Goal: Information Seeking & Learning: Find specific fact

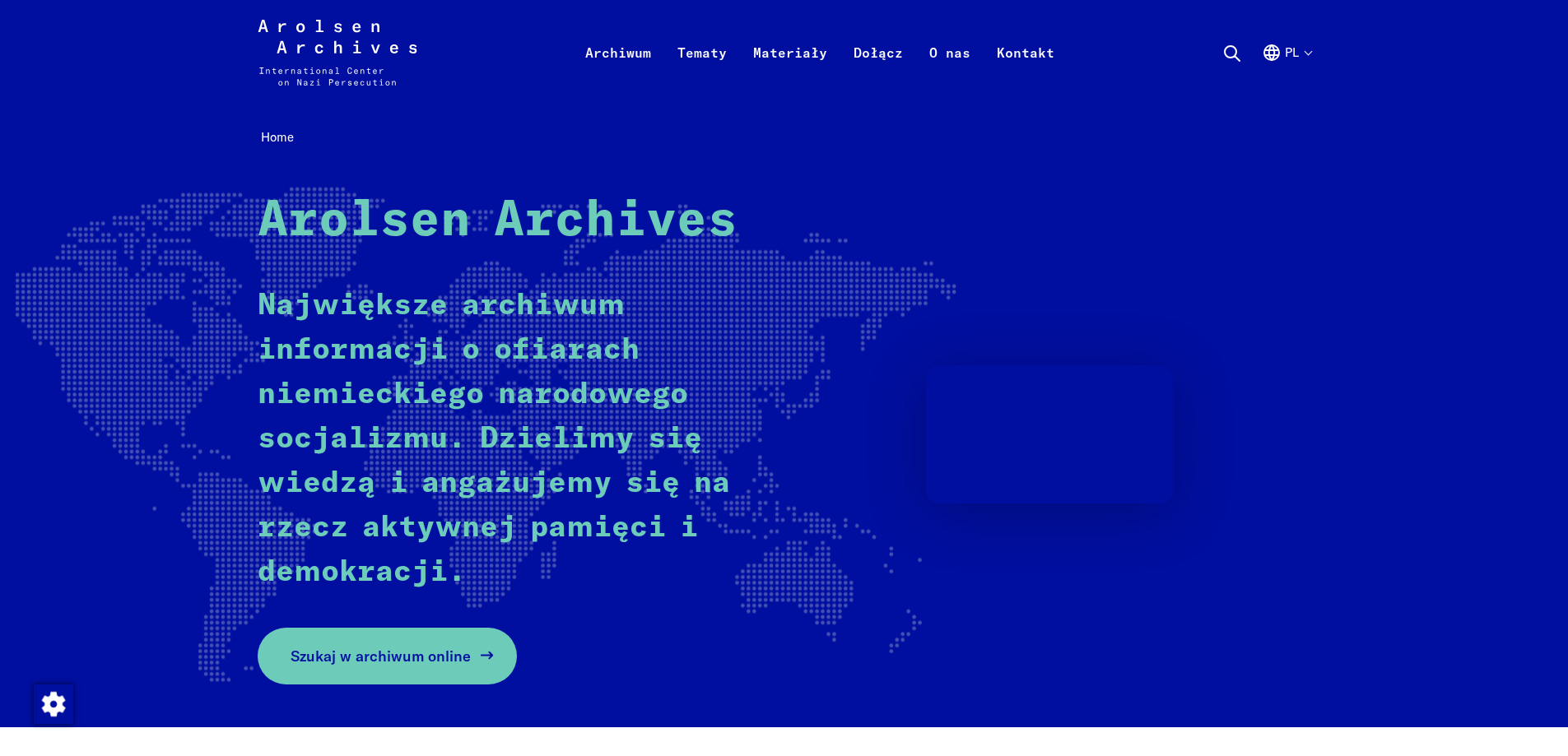
click at [462, 655] on span "Szukaj w archiwum online" at bounding box center [381, 655] width 181 height 22
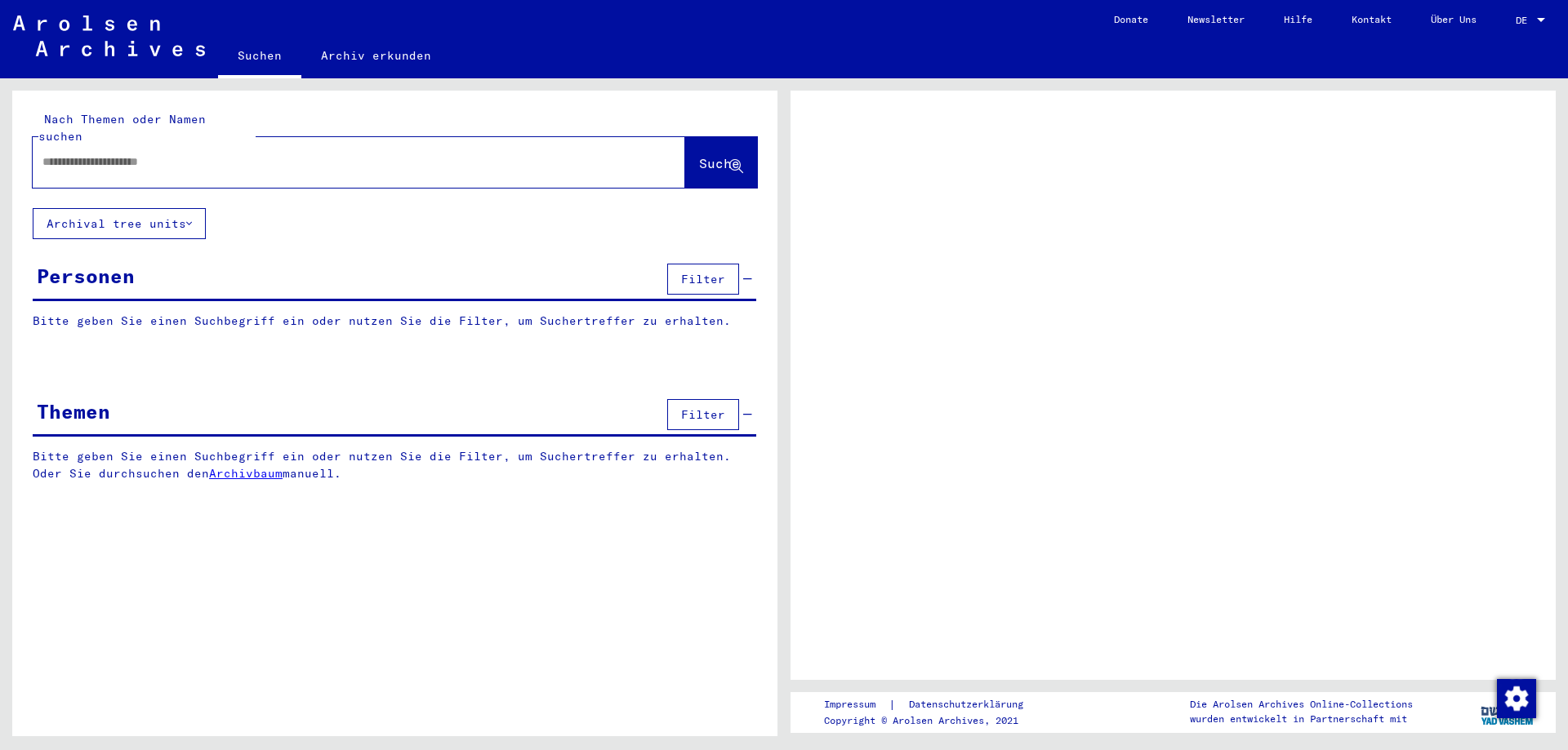
click at [196, 154] on input "text" at bounding box center [344, 161] width 604 height 17
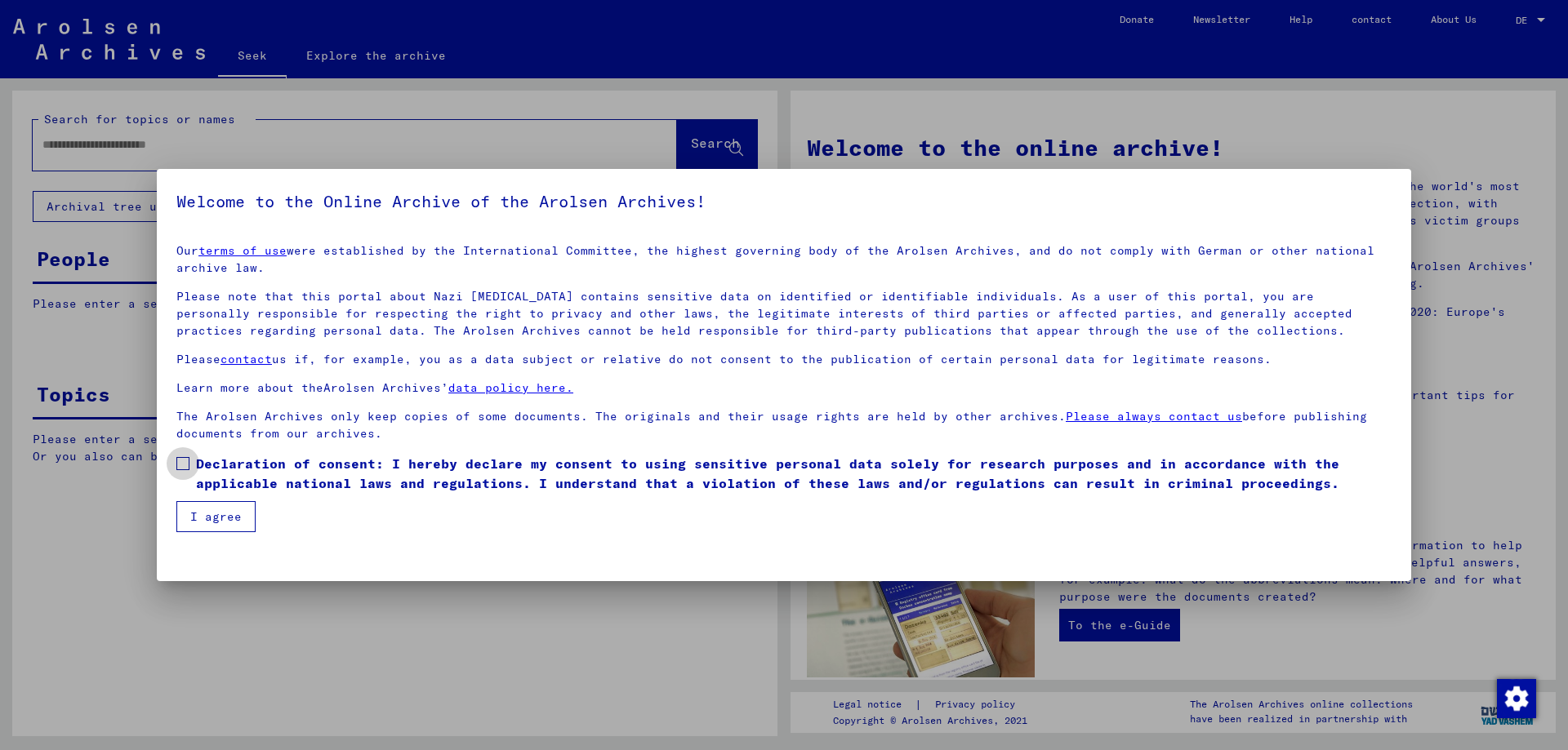
click at [181, 468] on span at bounding box center [183, 463] width 13 height 13
click at [195, 513] on font "I agree" at bounding box center [216, 516] width 51 height 15
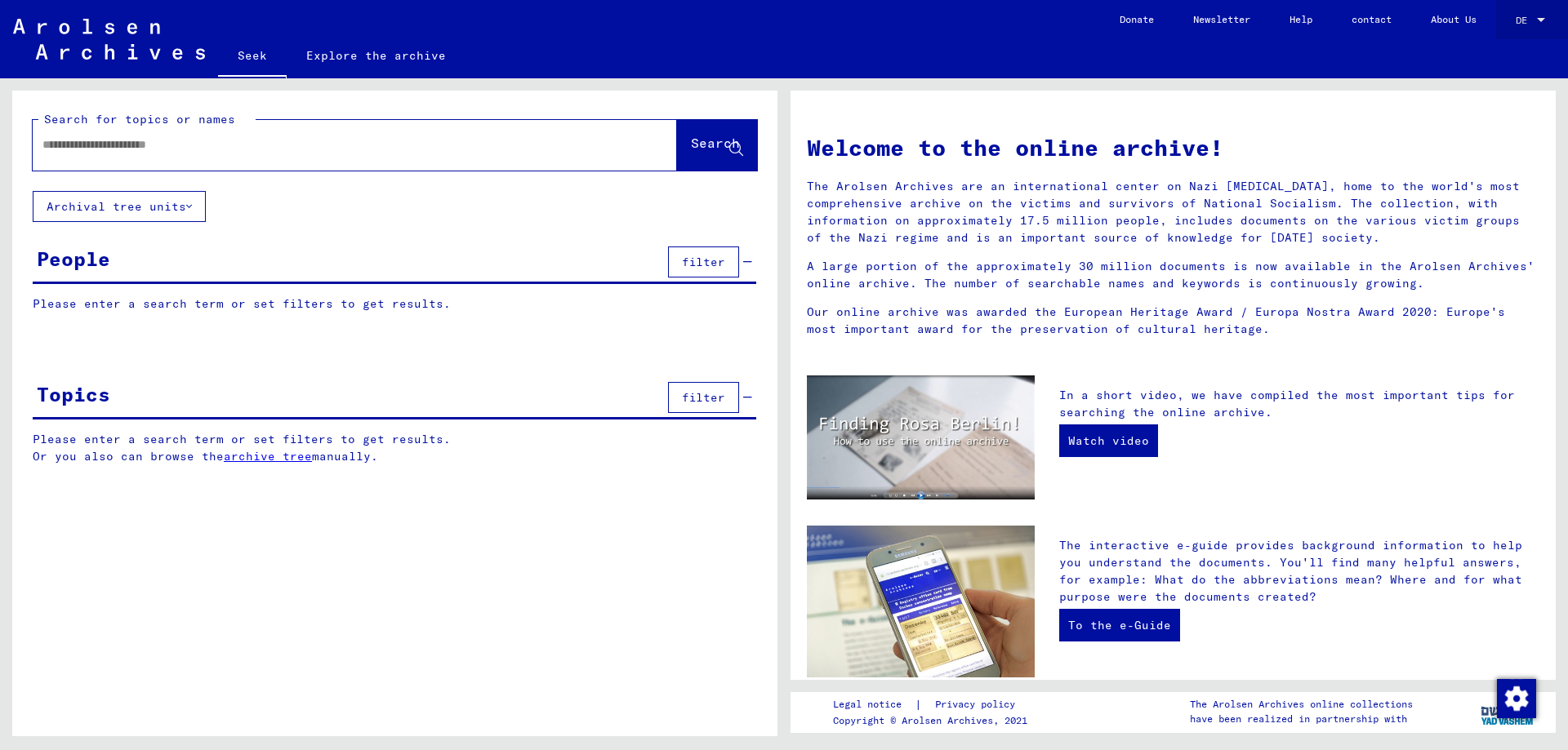
click at [1518, 23] on font "DE" at bounding box center [1520, 20] width 11 height 12
click at [1507, 26] on font "English" at bounding box center [1499, 29] width 40 height 12
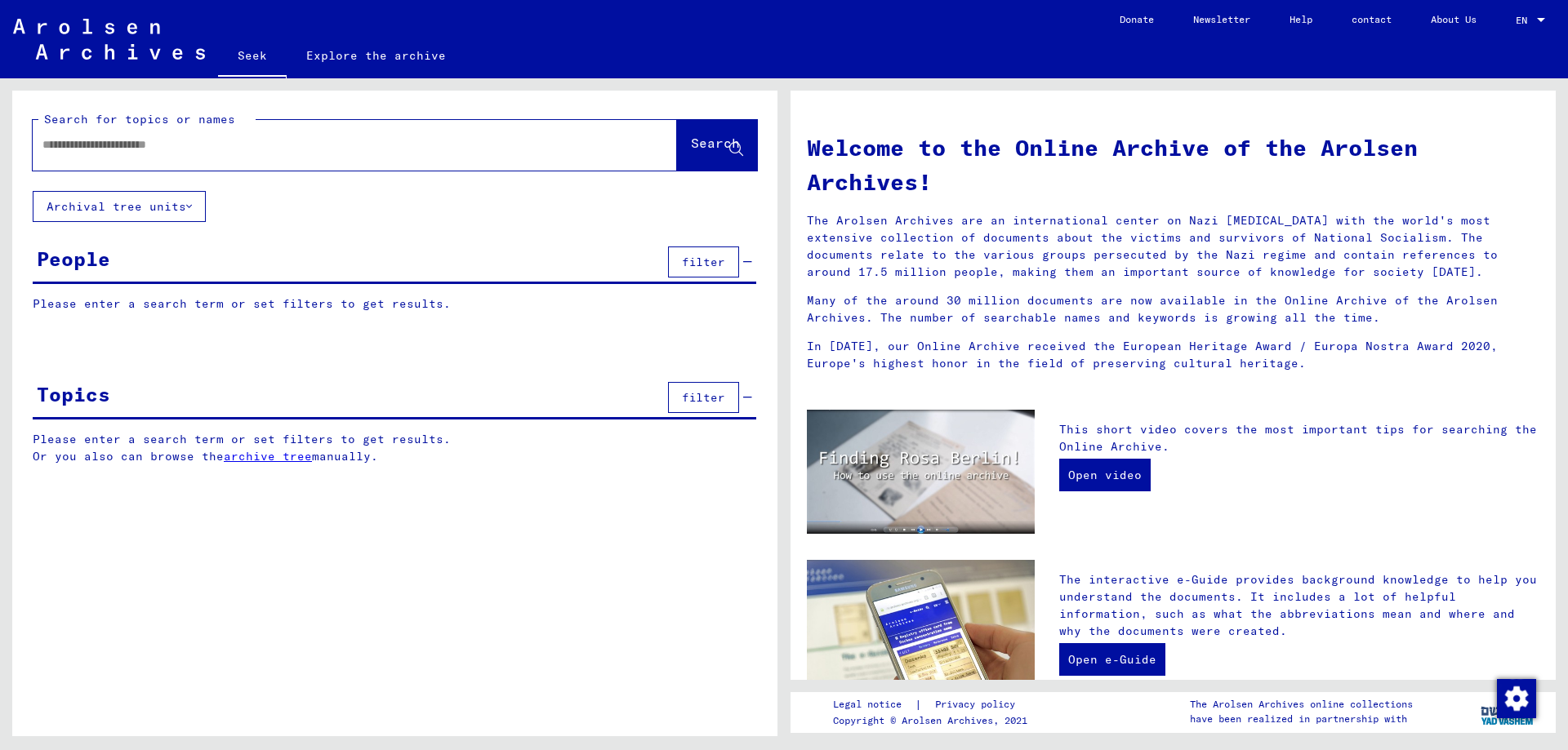
click at [98, 161] on div at bounding box center [330, 145] width 596 height 37
click at [100, 153] on input "text" at bounding box center [334, 145] width 585 height 17
type input "*******"
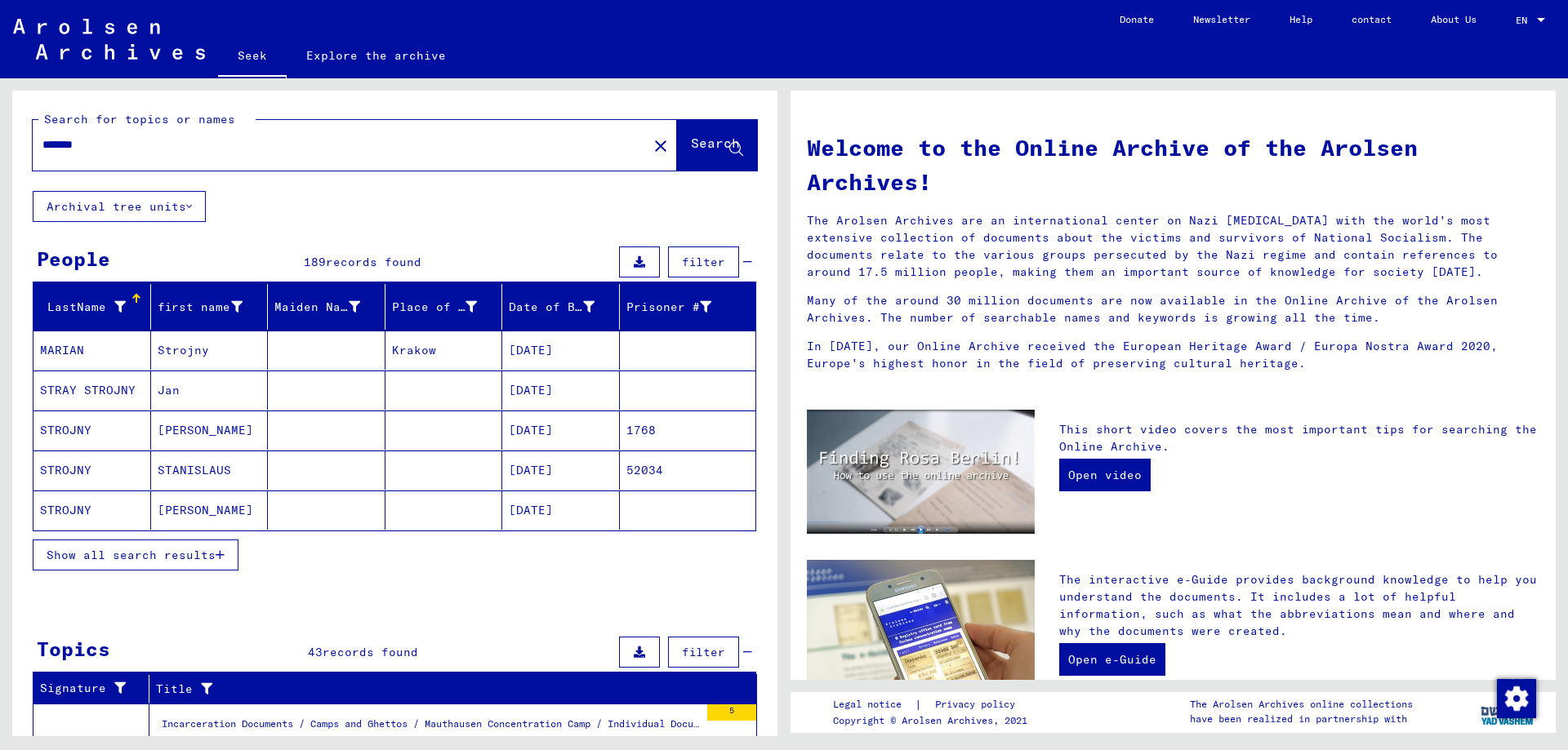
click at [163, 556] on font "Show all search results" at bounding box center [131, 555] width 169 height 15
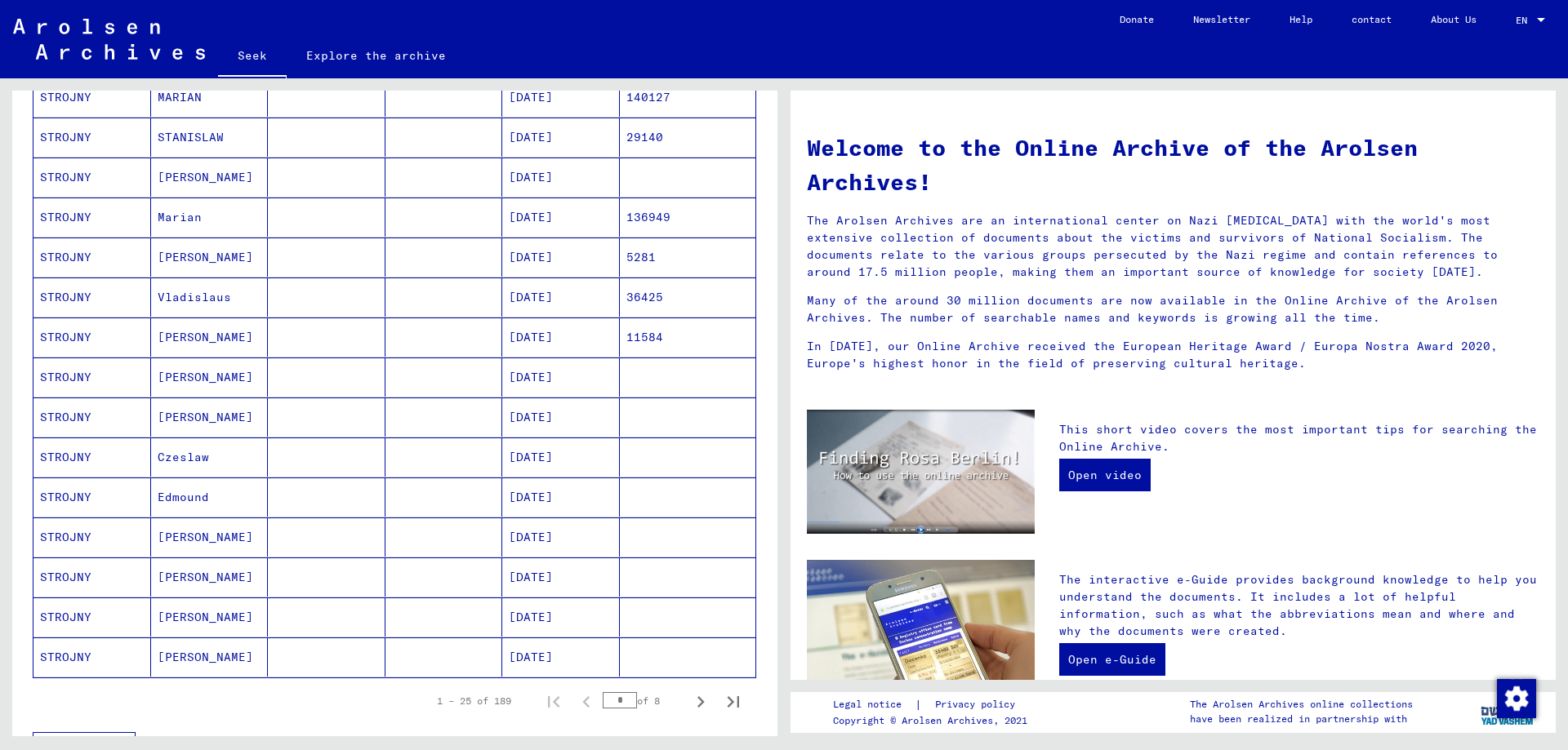
scroll to position [735, 0]
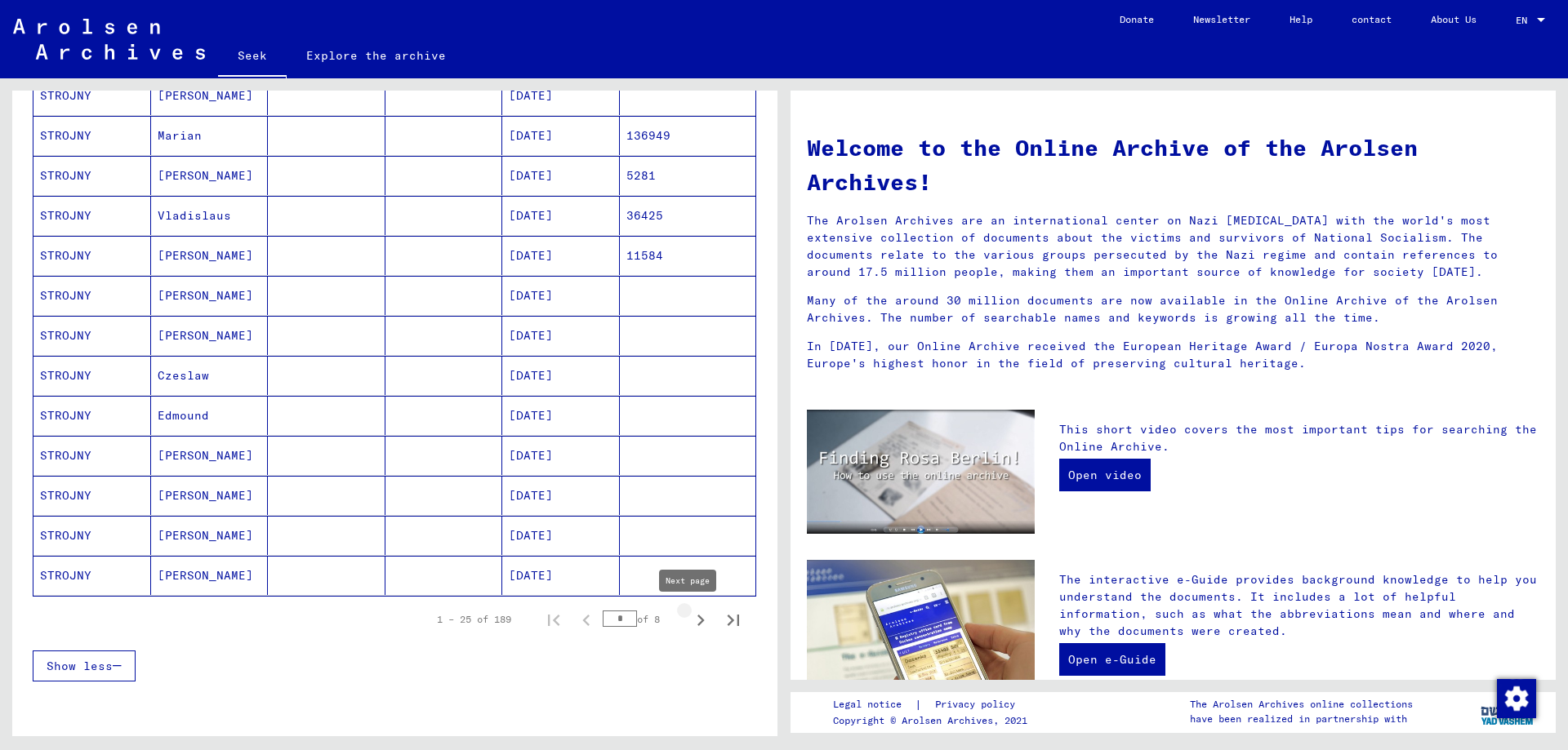
click at [689, 626] on icon "Next page" at bounding box center [701, 620] width 23 height 23
click at [689, 619] on icon "Next page" at bounding box center [701, 620] width 23 height 23
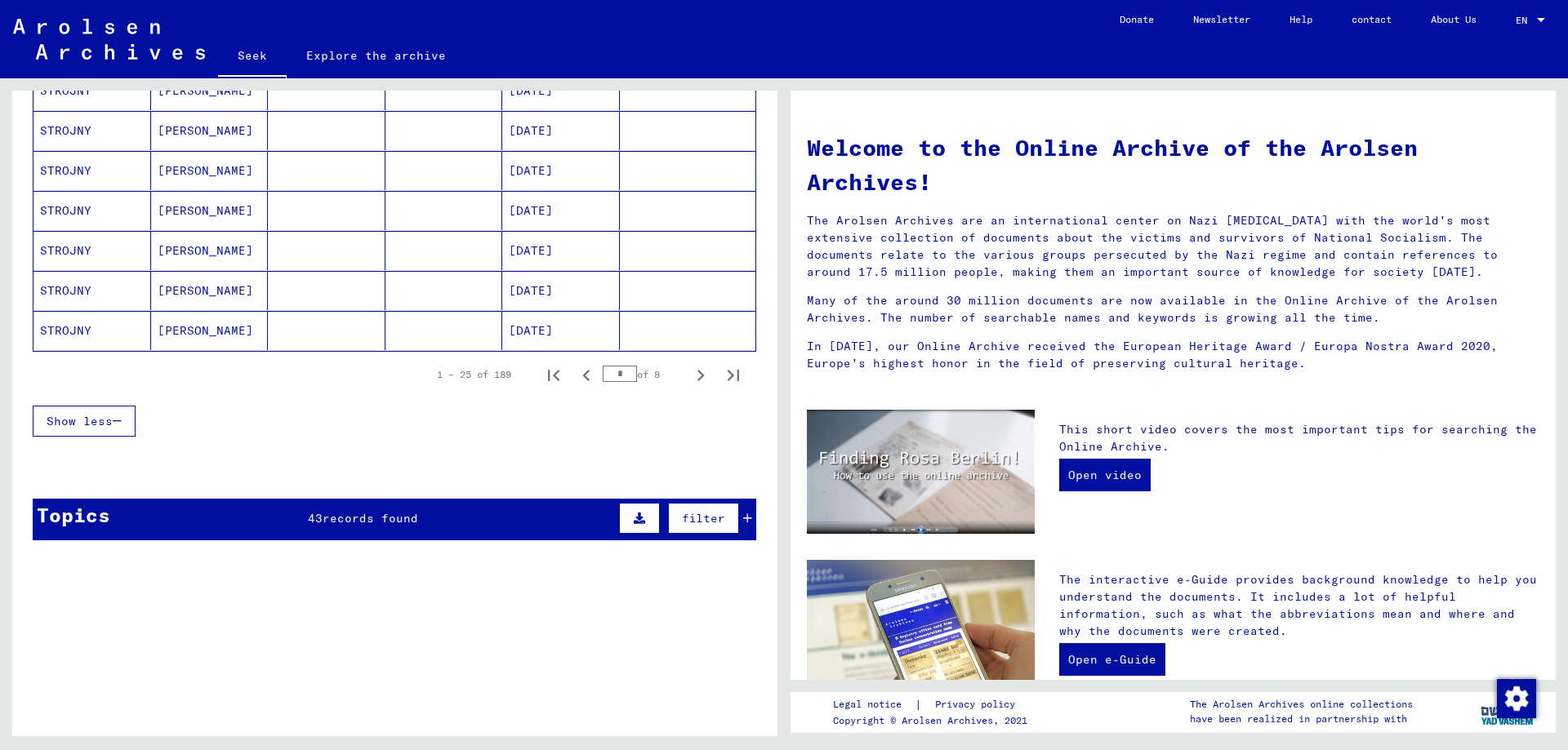
scroll to position [1144, 0]
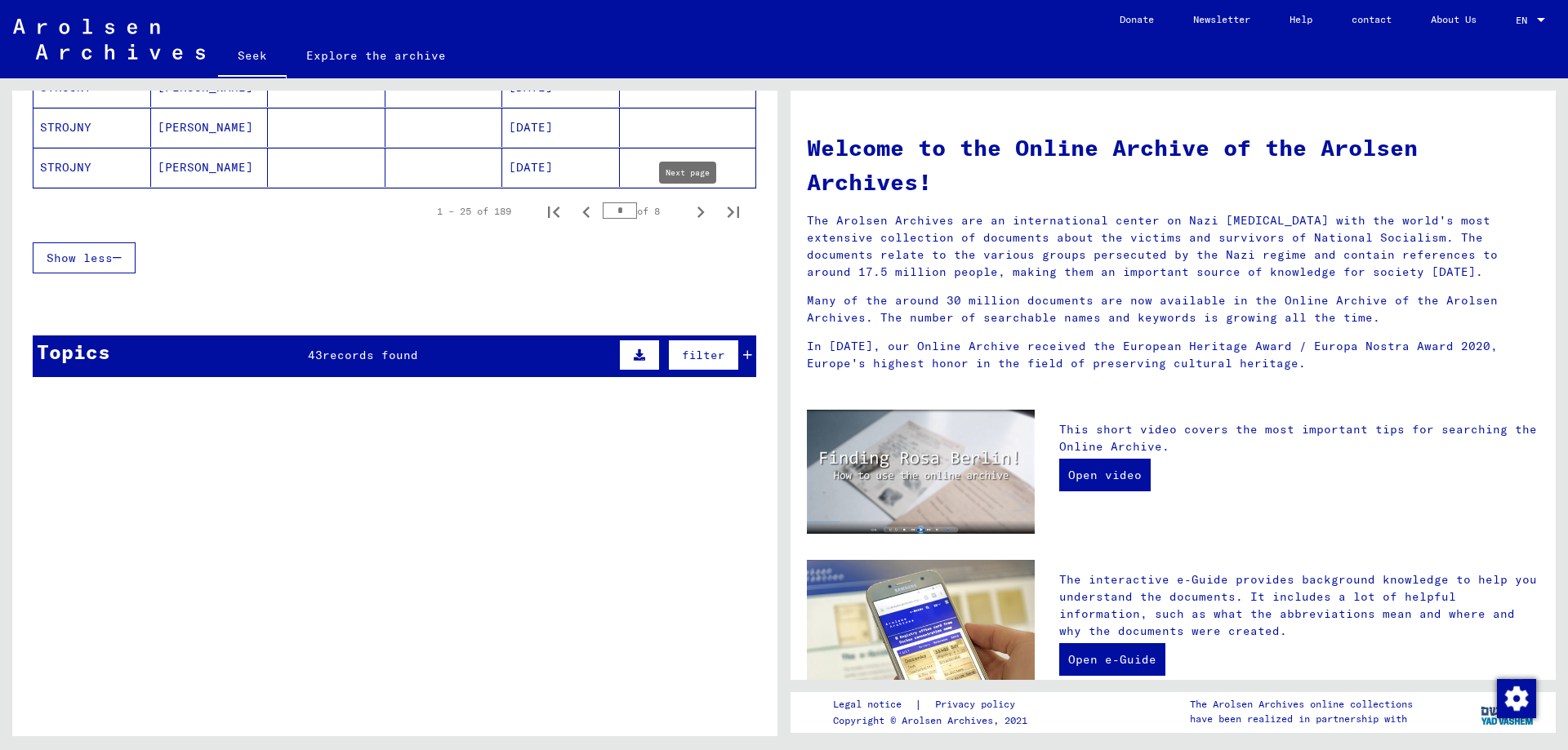
click at [689, 214] on icon "Next page" at bounding box center [701, 213] width 23 height 23
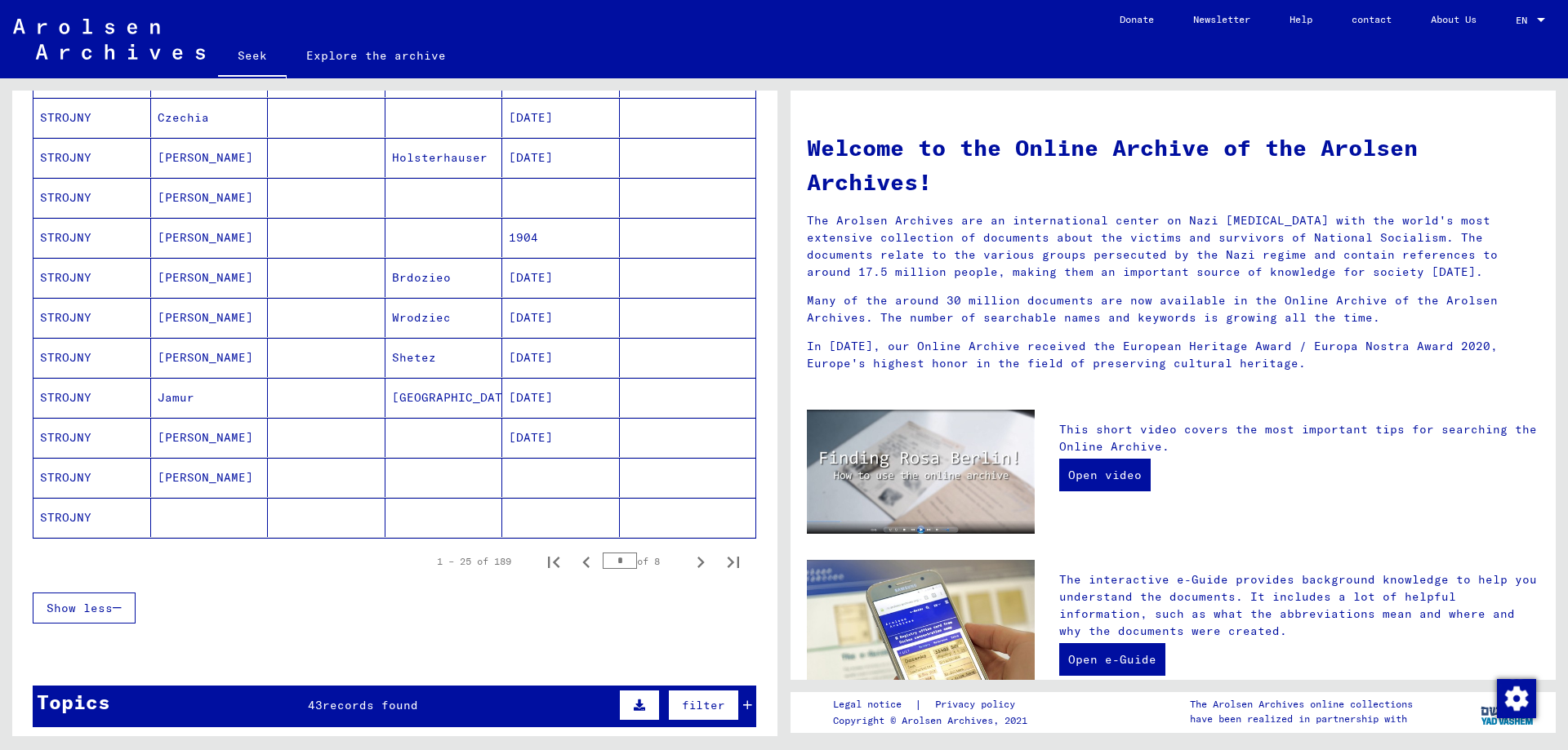
scroll to position [816, 0]
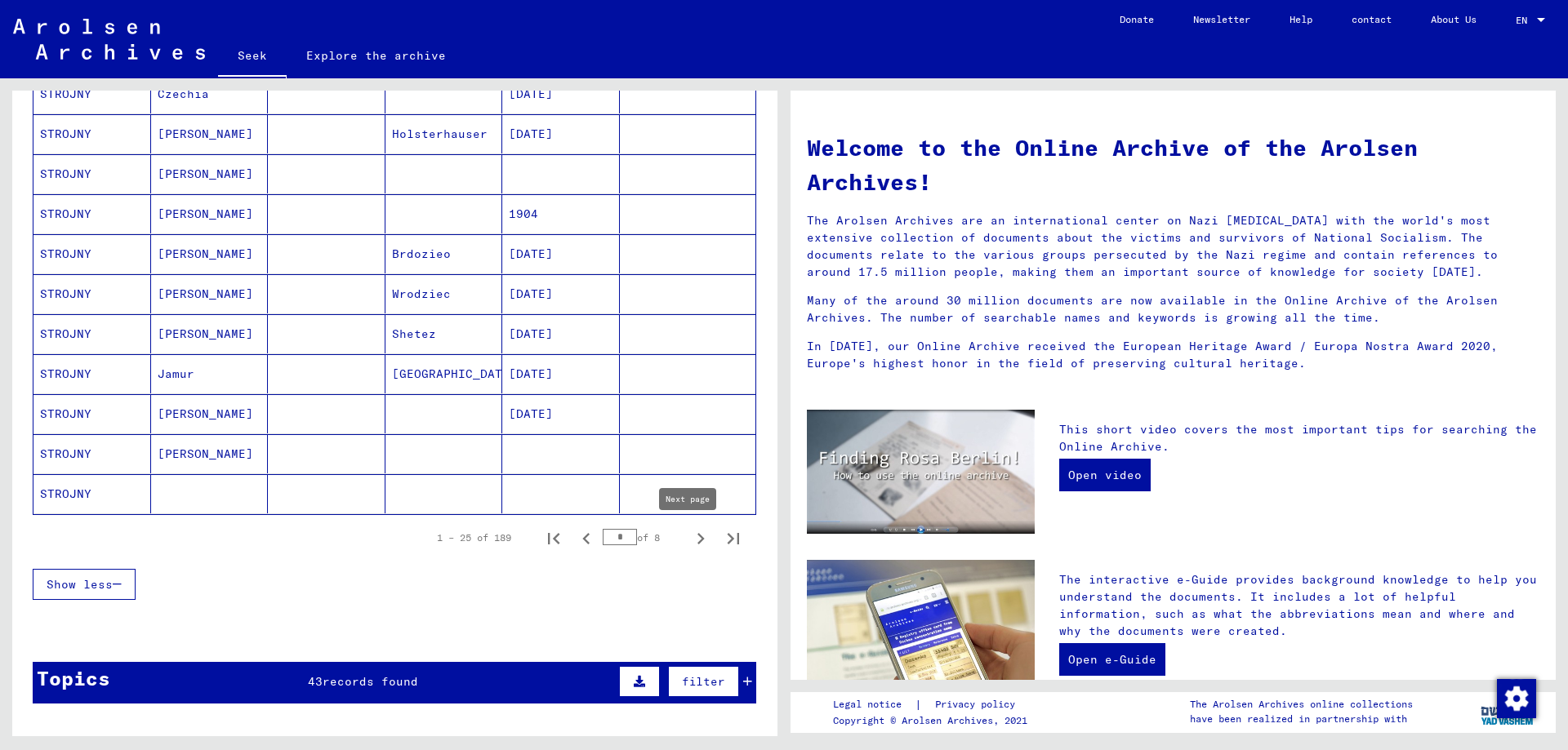
click at [689, 537] on icon "Next page" at bounding box center [701, 539] width 23 height 23
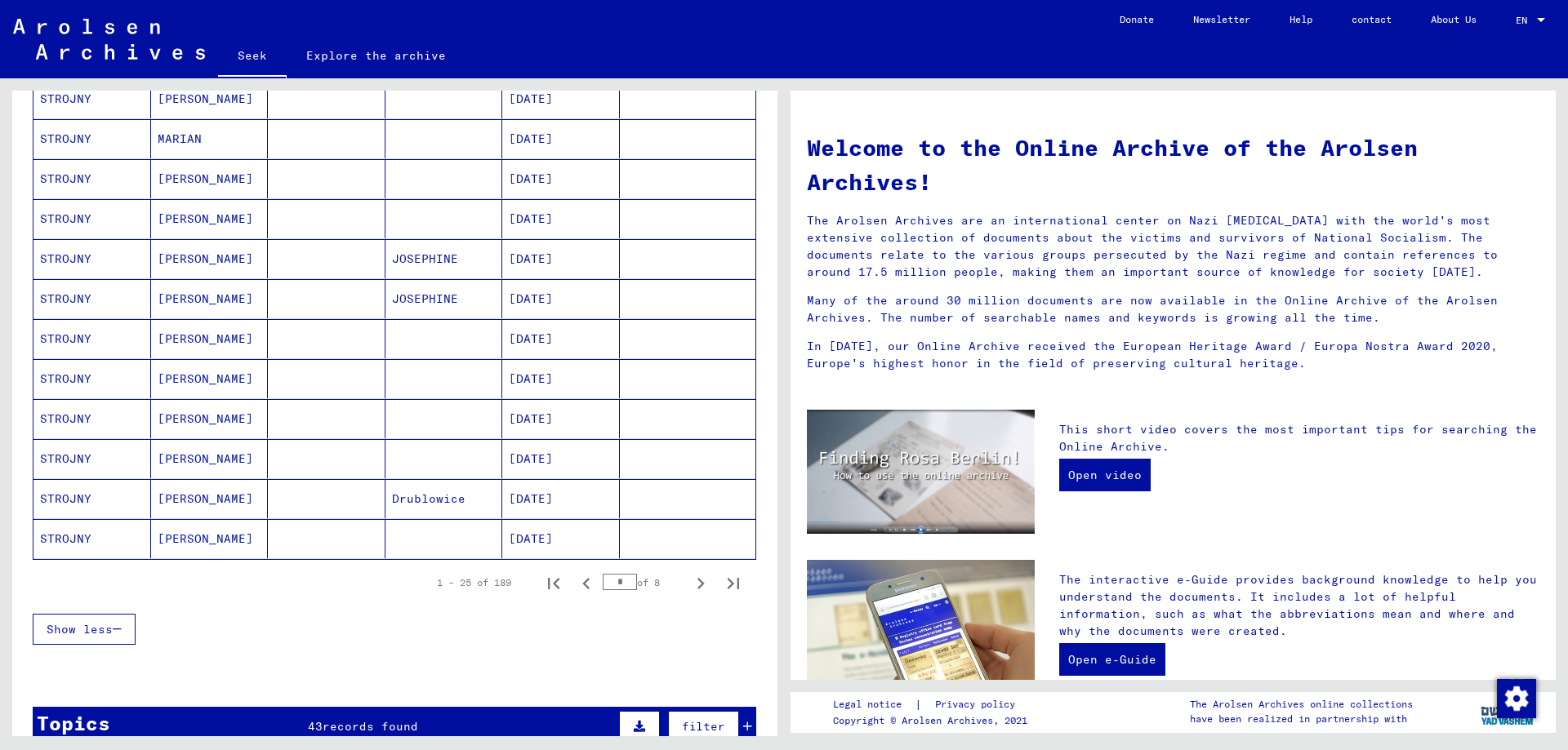
scroll to position [898, 0]
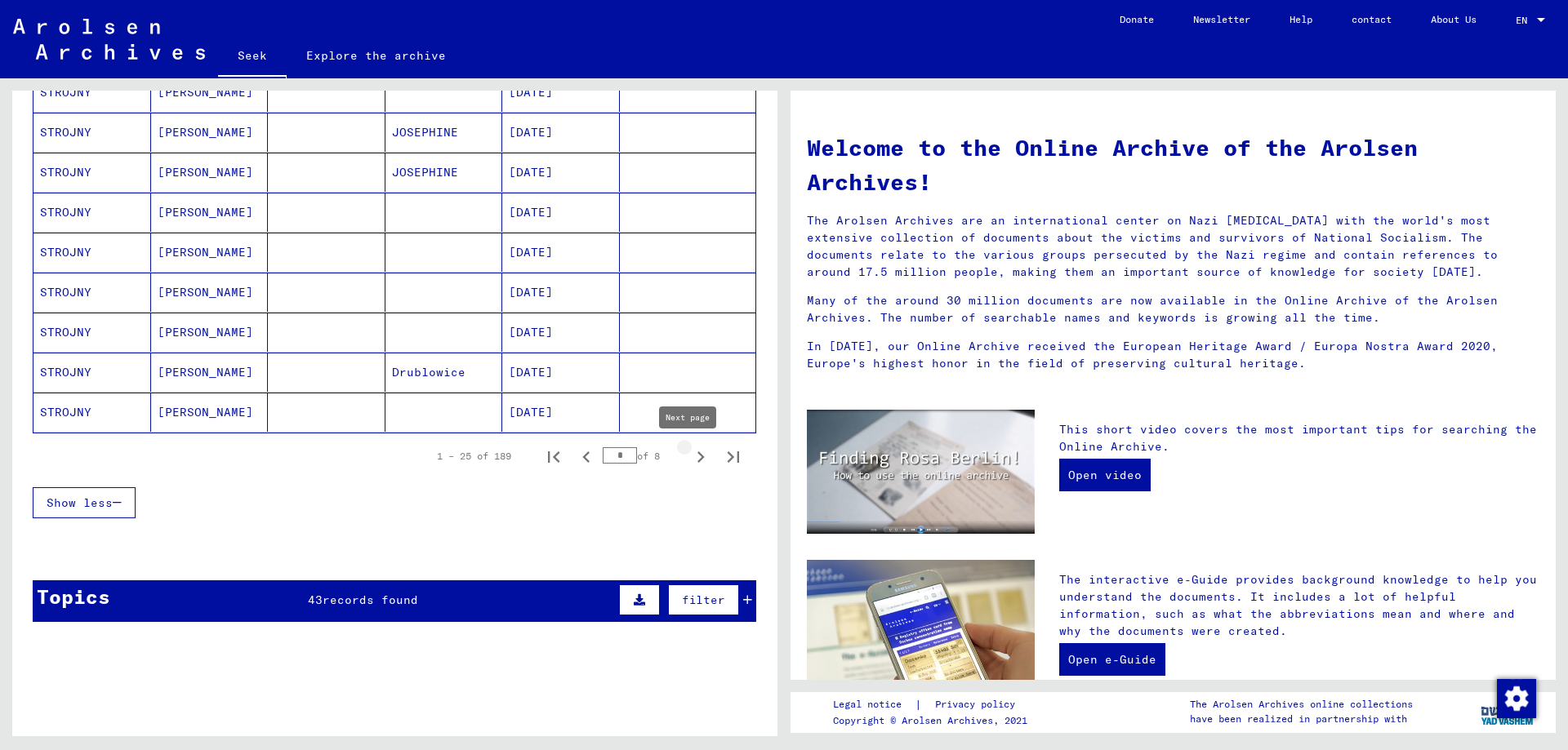
click at [689, 458] on icon "Next page" at bounding box center [701, 457] width 23 height 23
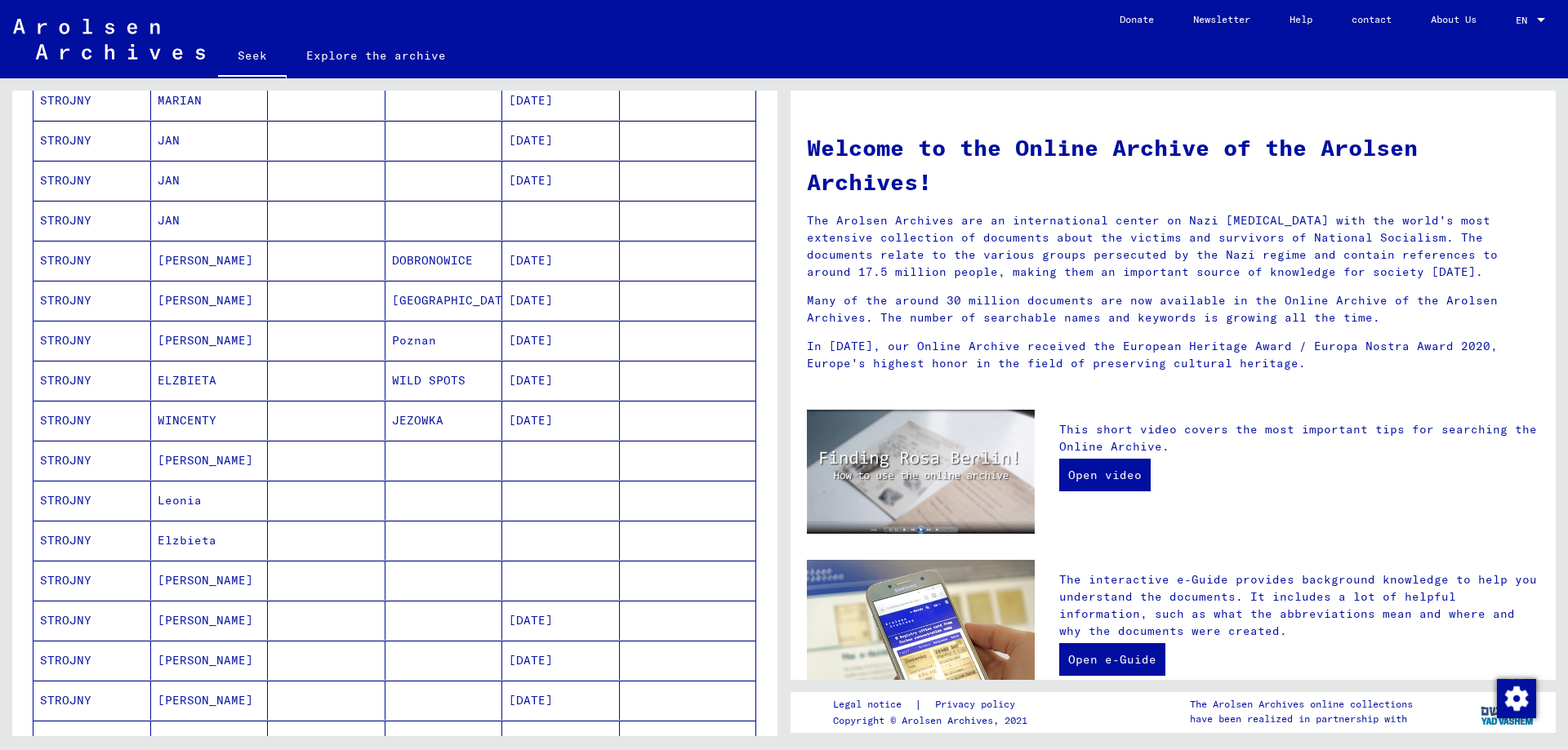
scroll to position [82, 0]
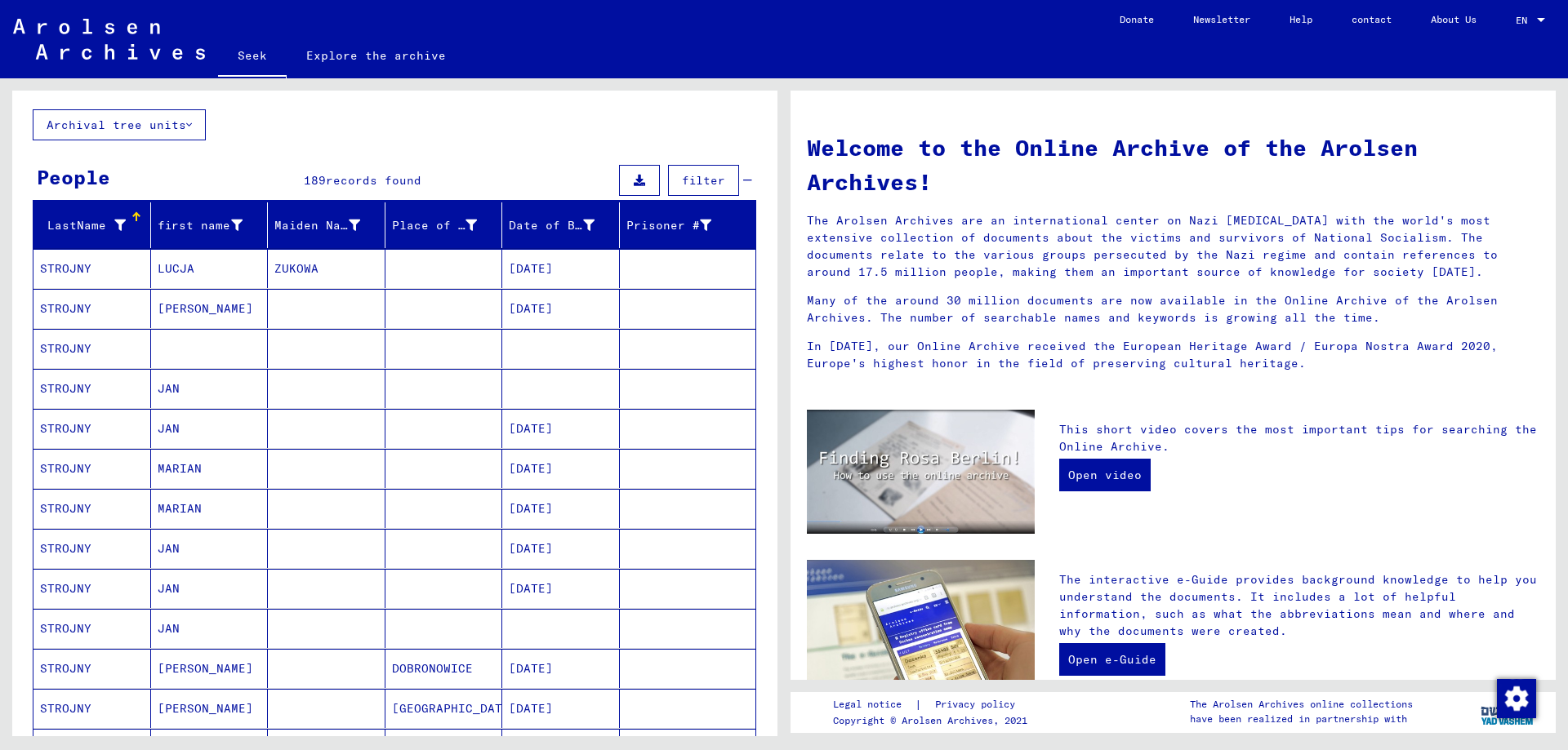
click at [83, 390] on font "STROJNY" at bounding box center [65, 388] width 51 height 15
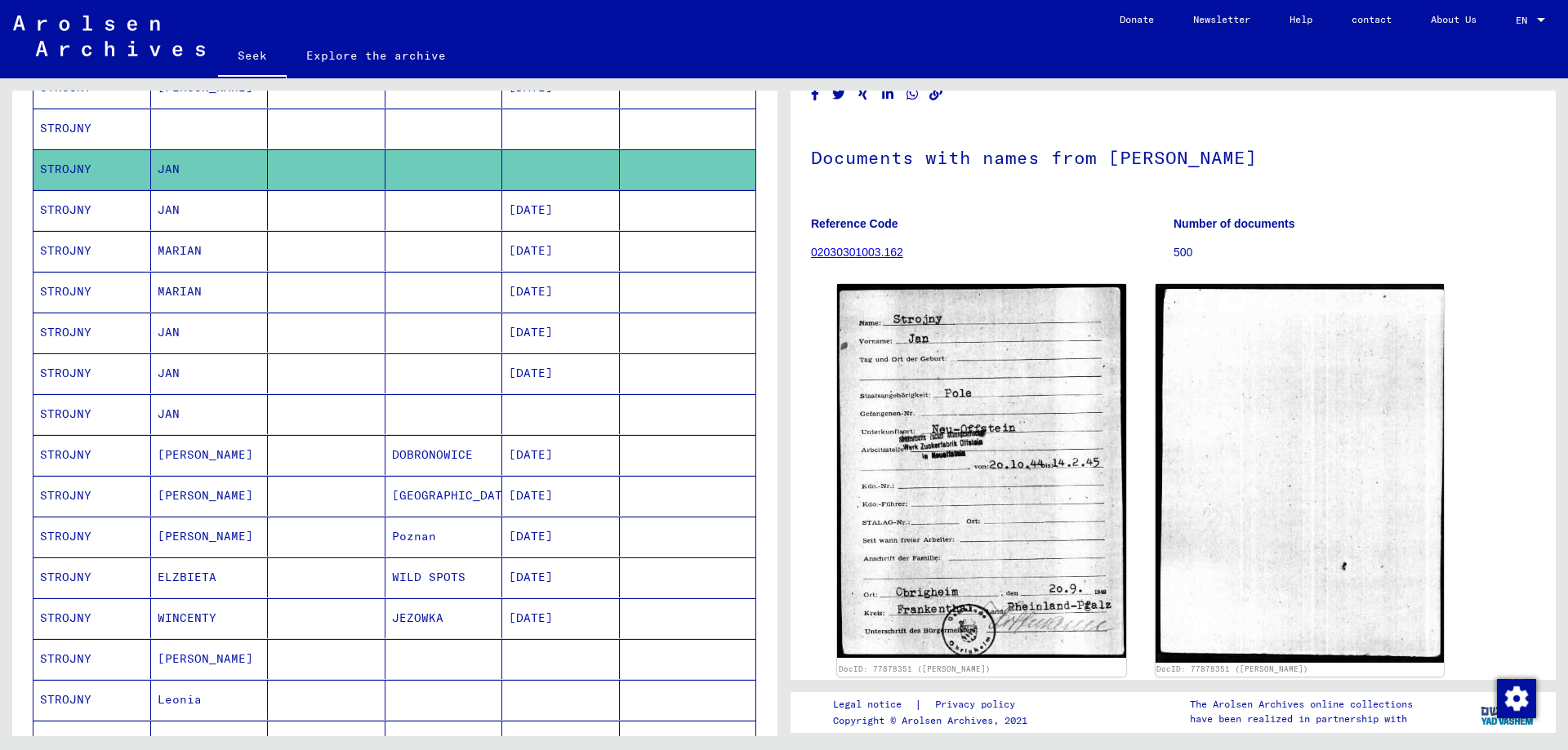
scroll to position [326, 0]
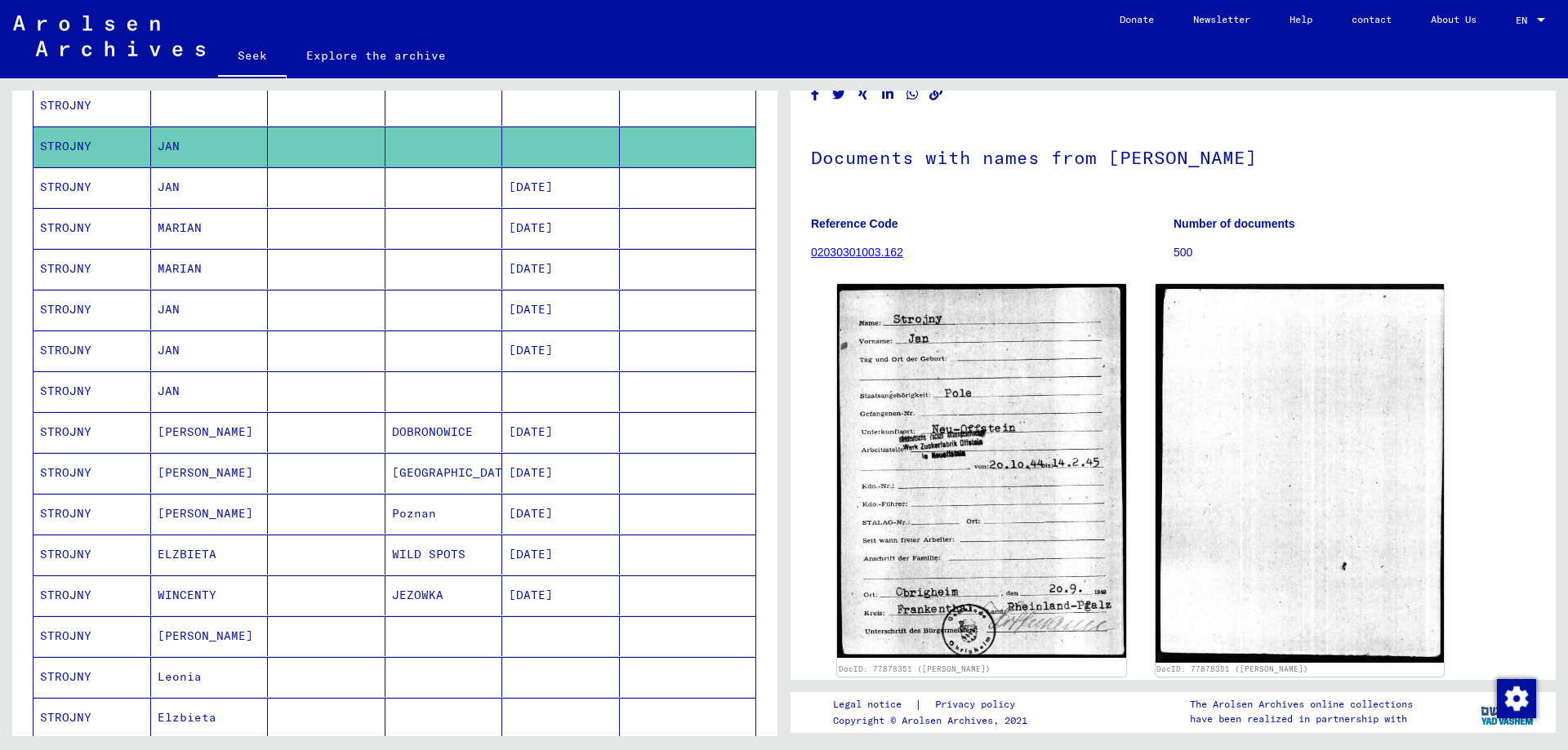
click at [93, 391] on mat-cell "STROJNY" at bounding box center [92, 391] width 117 height 40
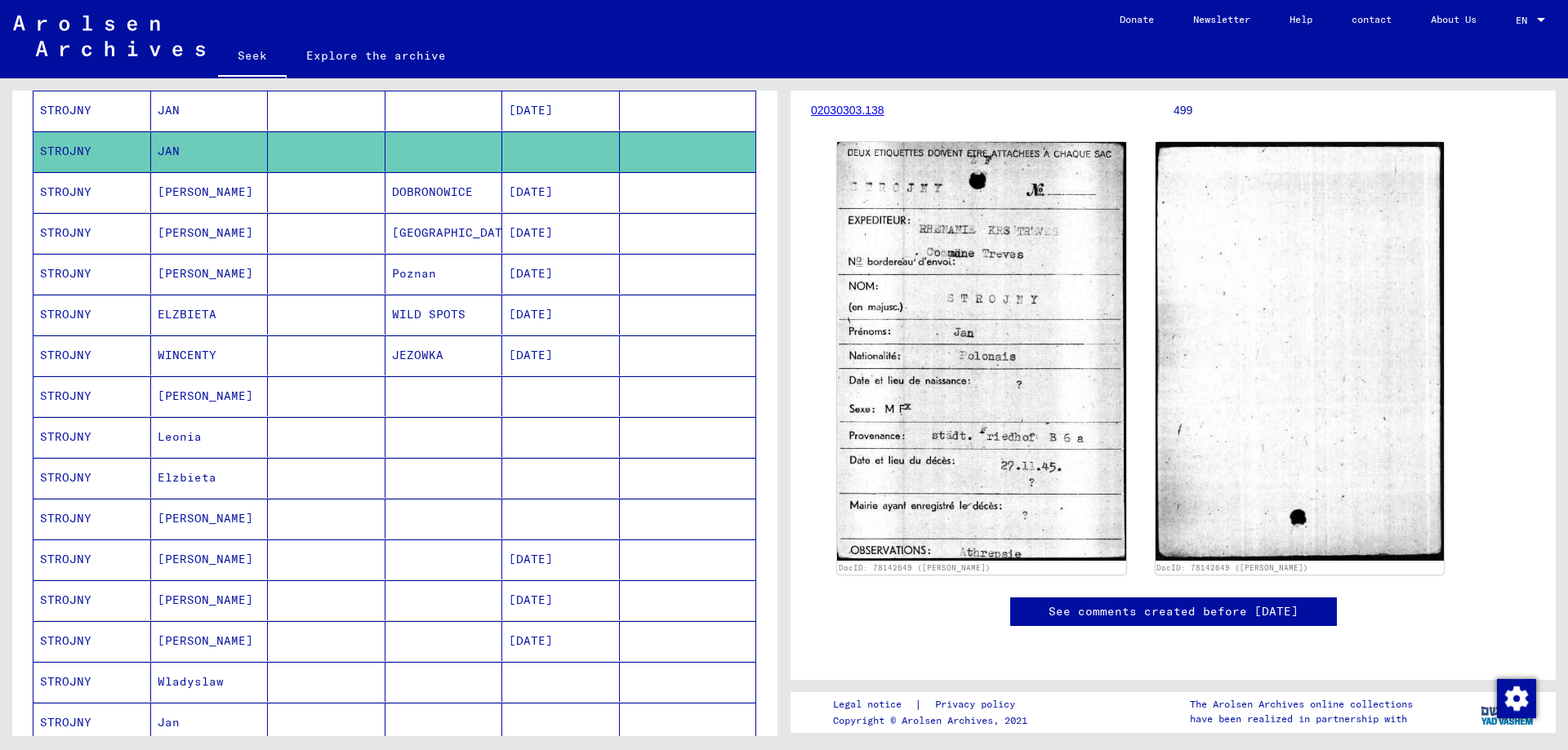
scroll to position [572, 0]
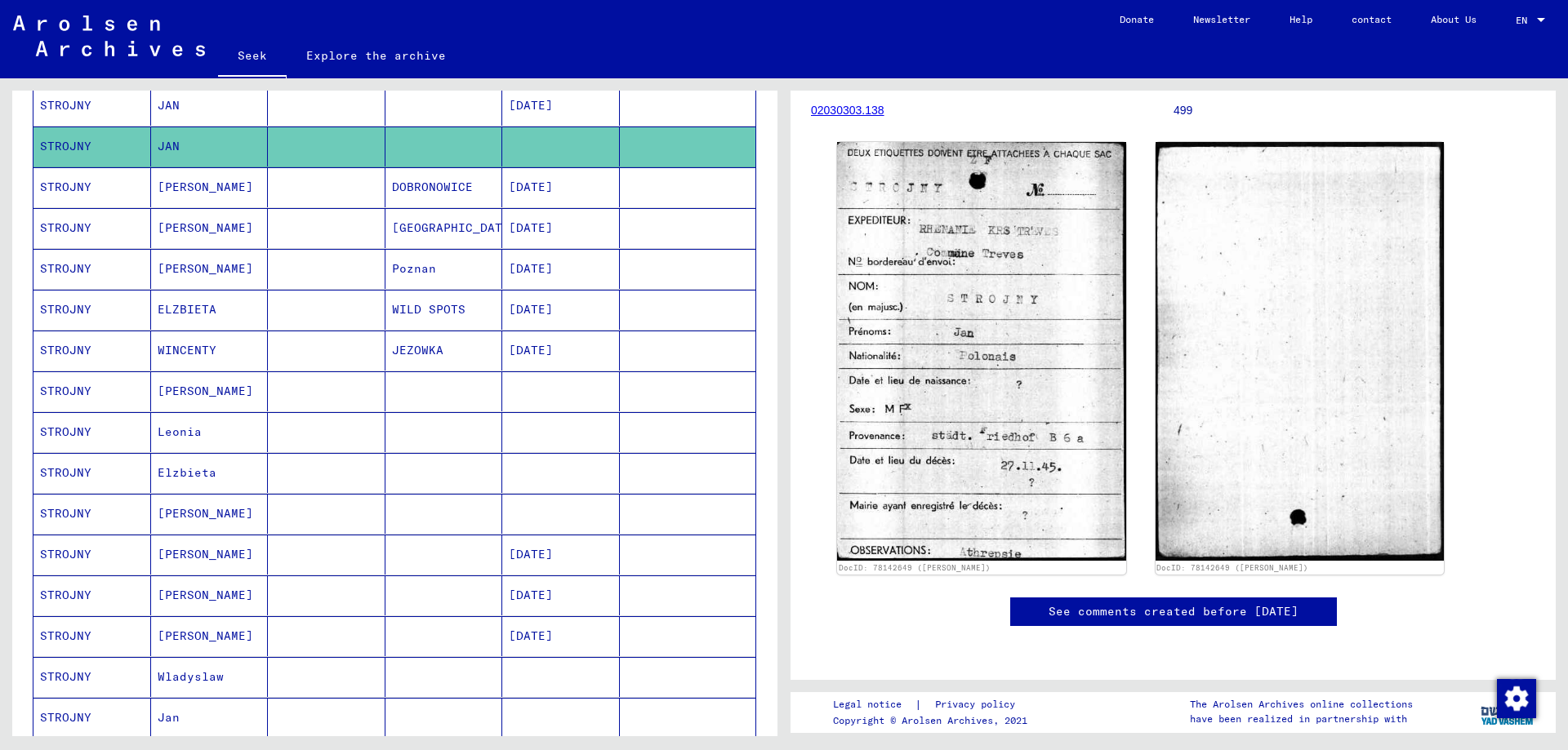
click at [161, 514] on font "Janusz" at bounding box center [206, 514] width 95 height 15
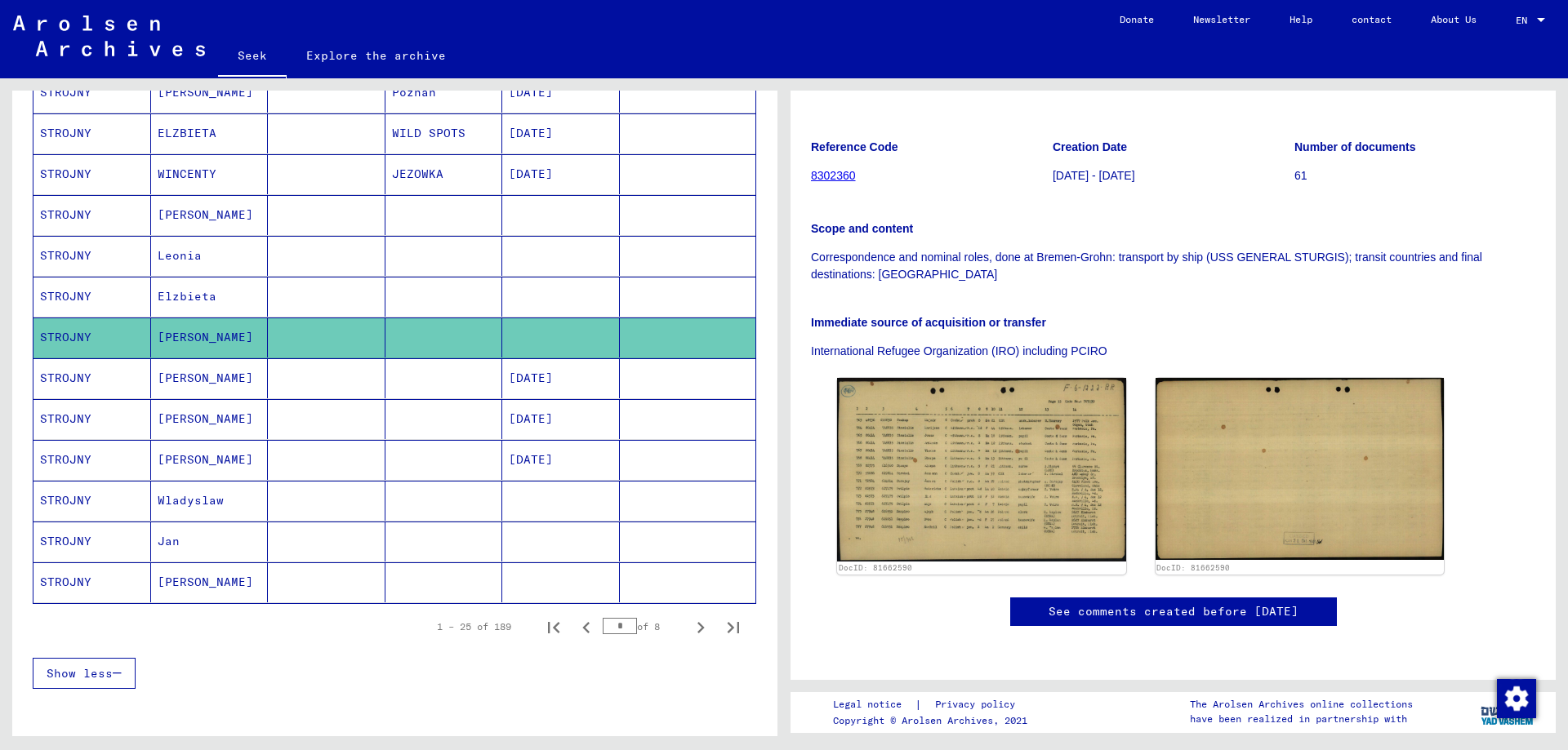
scroll to position [816, 0]
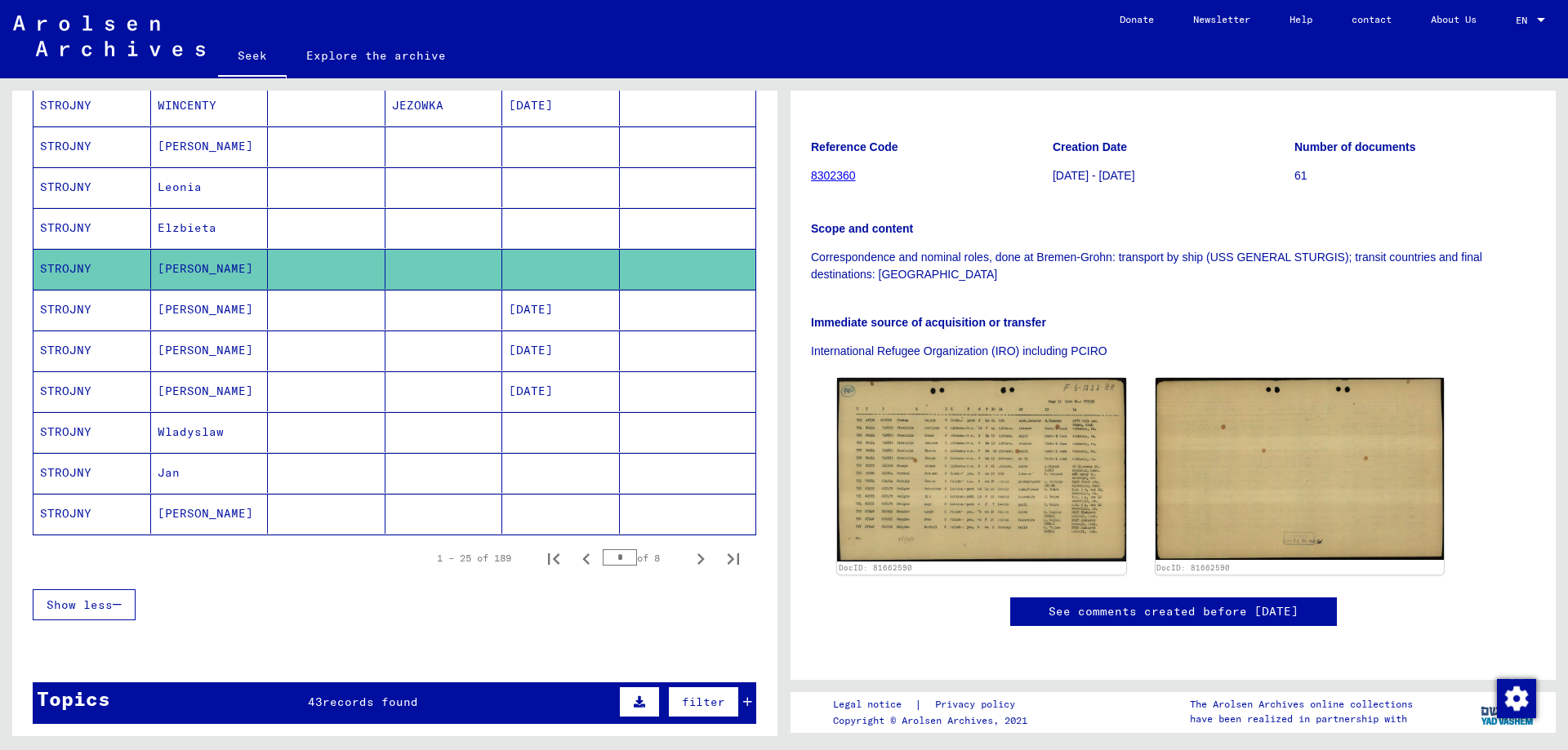
click at [201, 476] on mat-cell "Jan" at bounding box center [209, 473] width 117 height 40
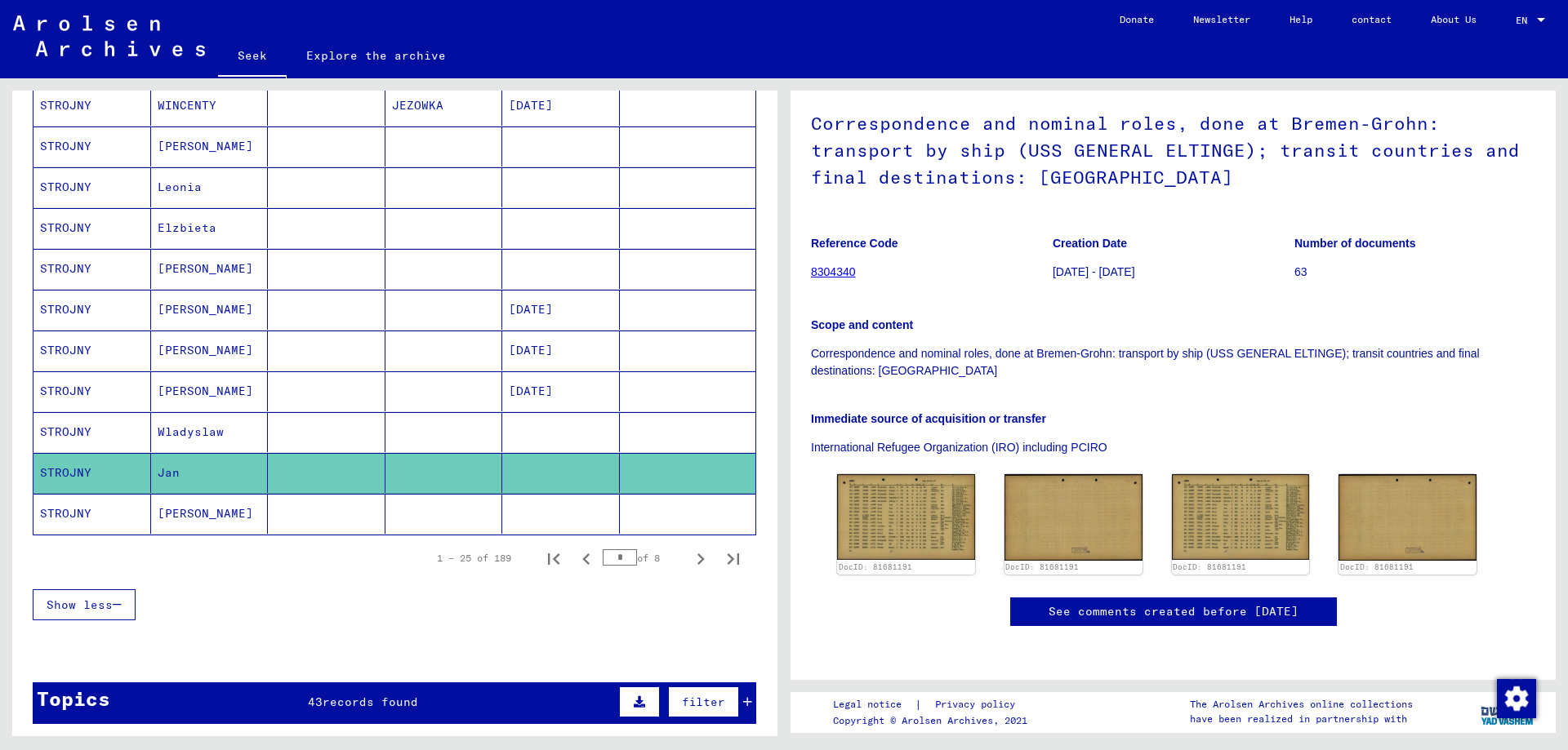
scroll to position [245, 0]
click at [689, 562] on icon "Next page" at bounding box center [701, 559] width 23 height 23
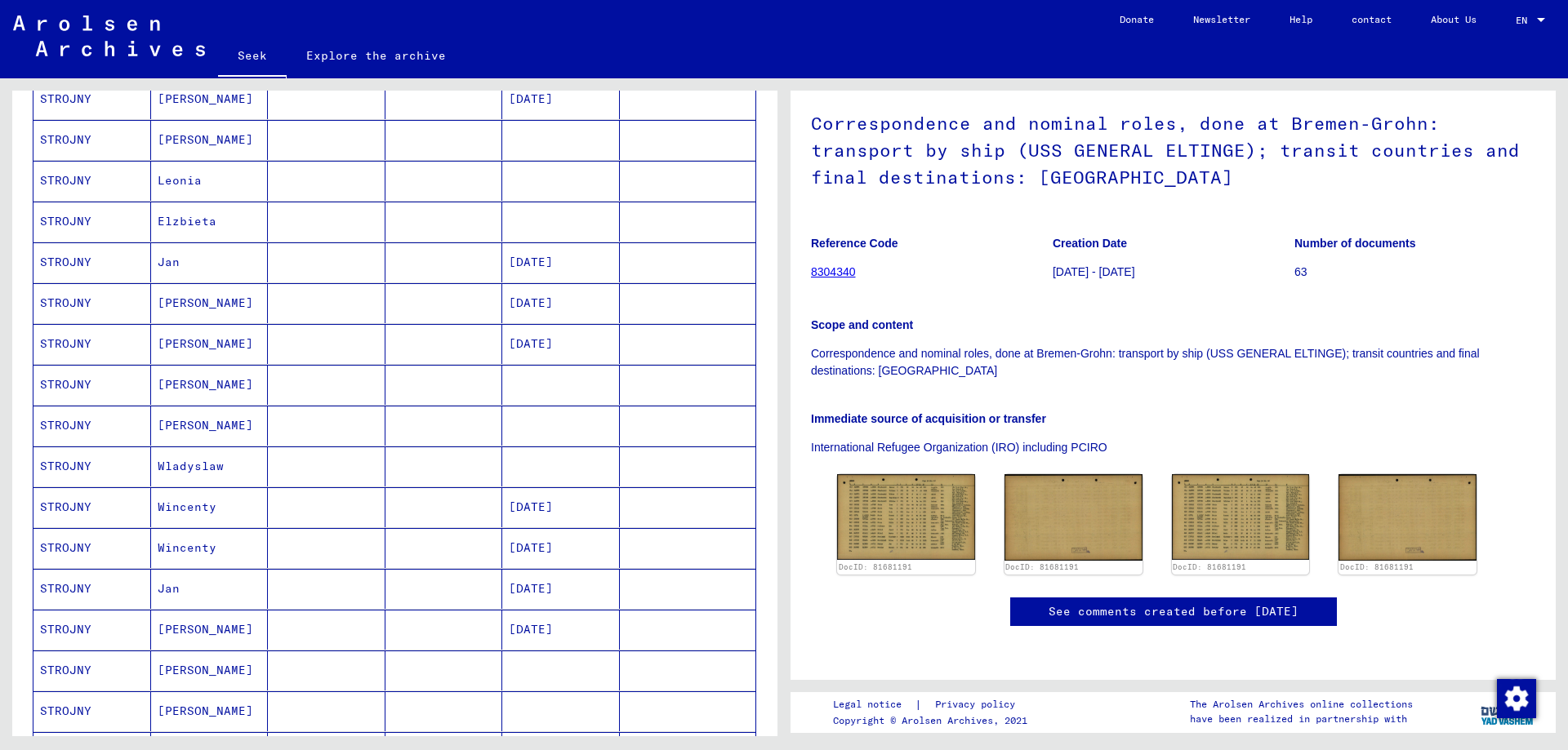
scroll to position [490, 0]
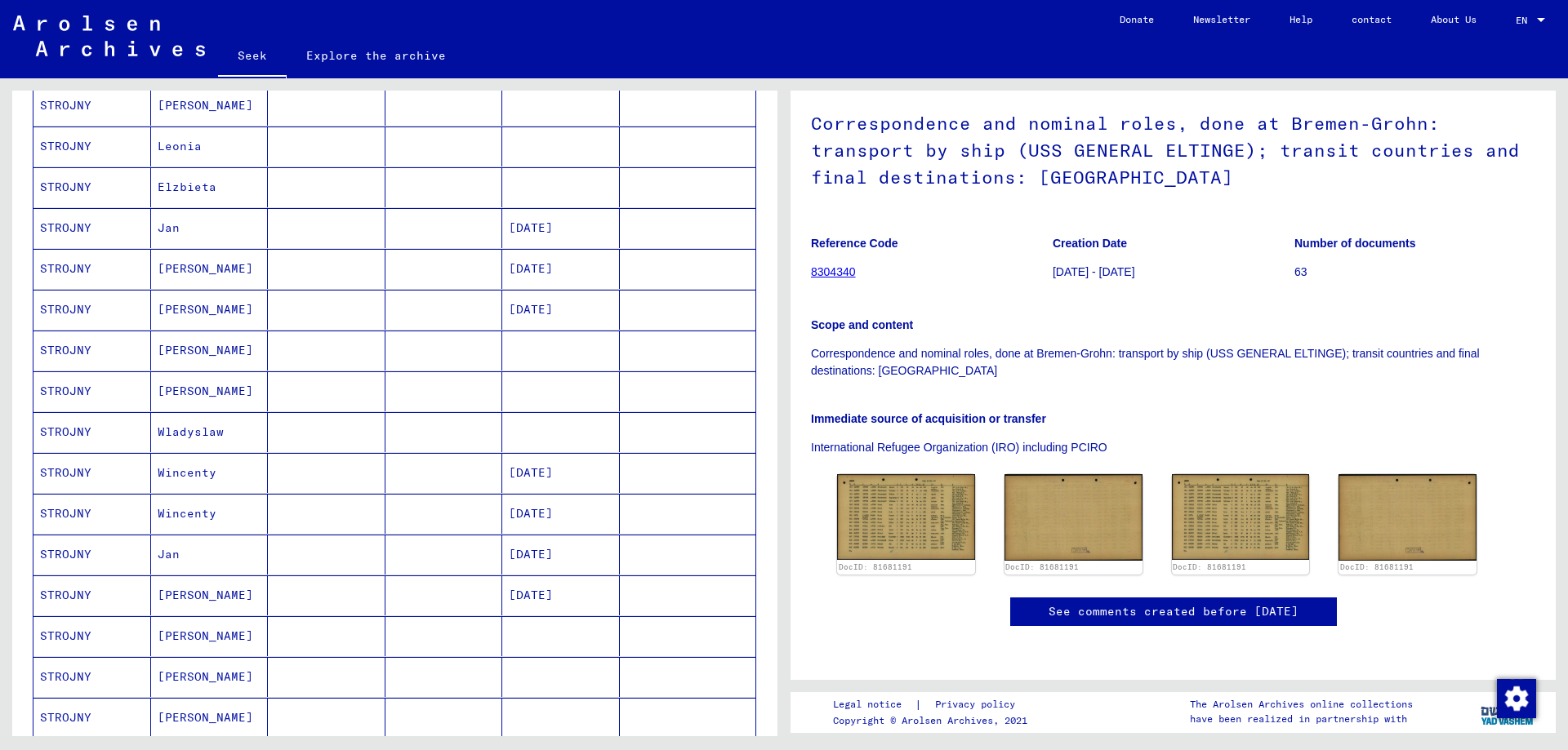
click at [181, 645] on mat-cell "Janusz" at bounding box center [209, 636] width 117 height 40
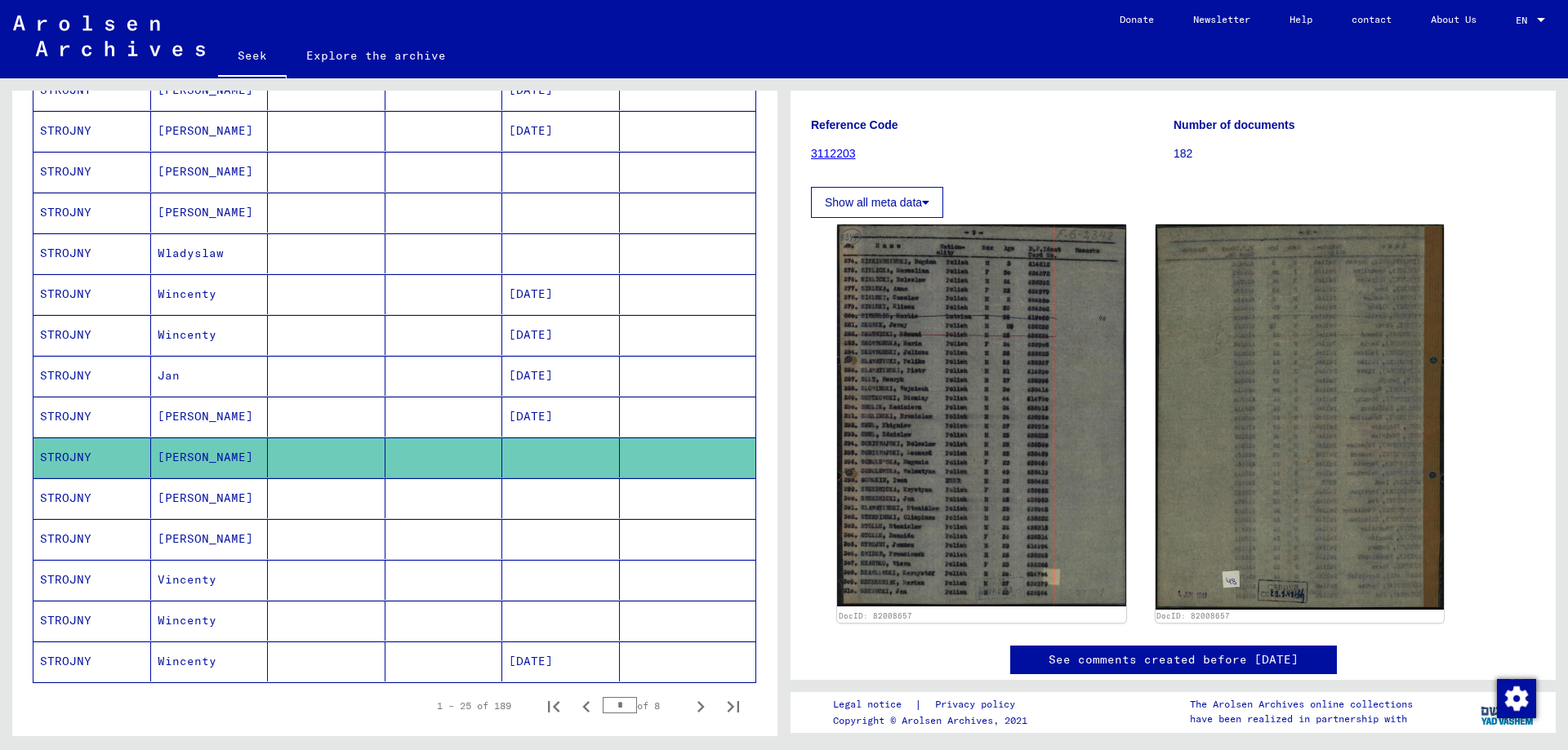
scroll to position [735, 0]
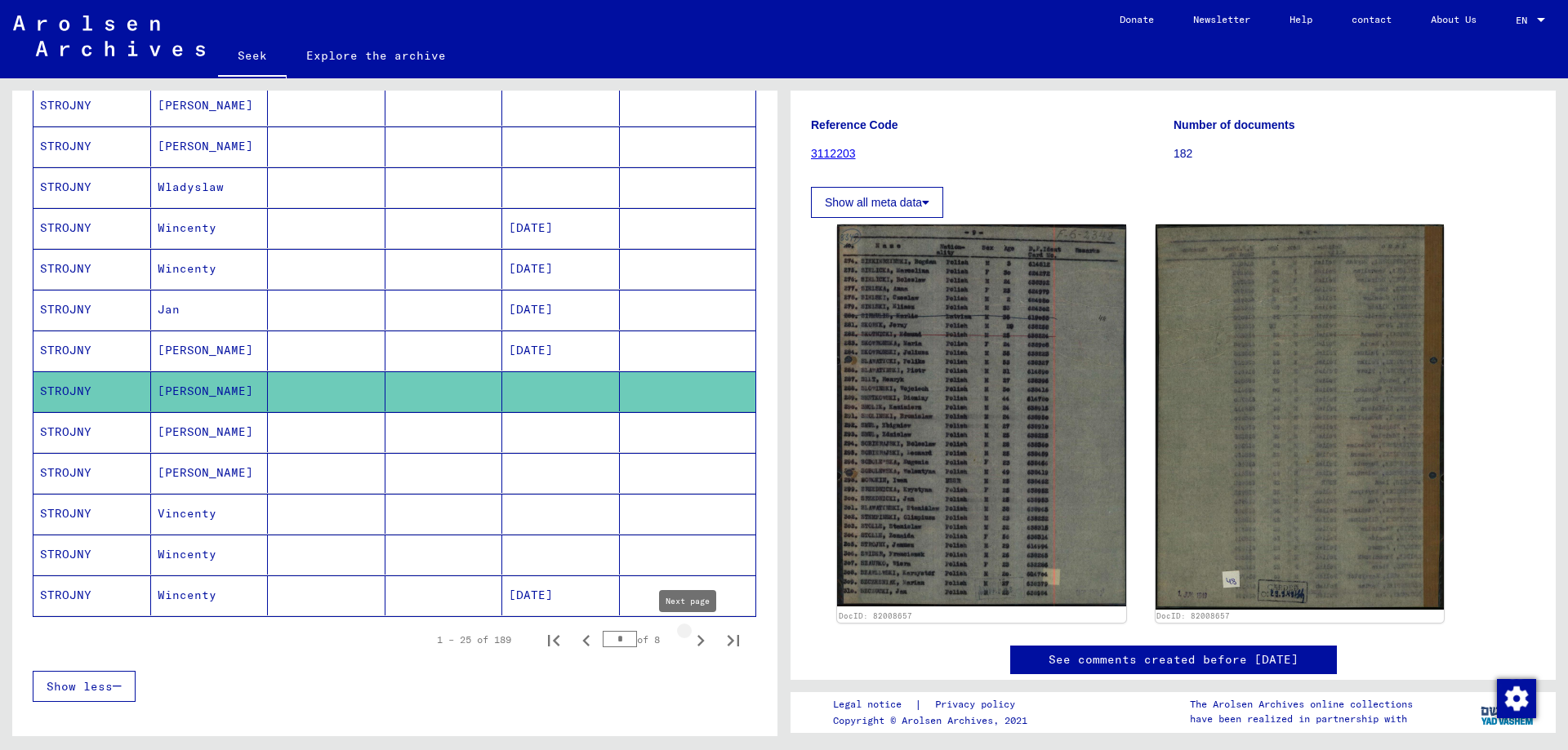
click at [689, 642] on icon "Next page" at bounding box center [701, 641] width 23 height 23
type input "*"
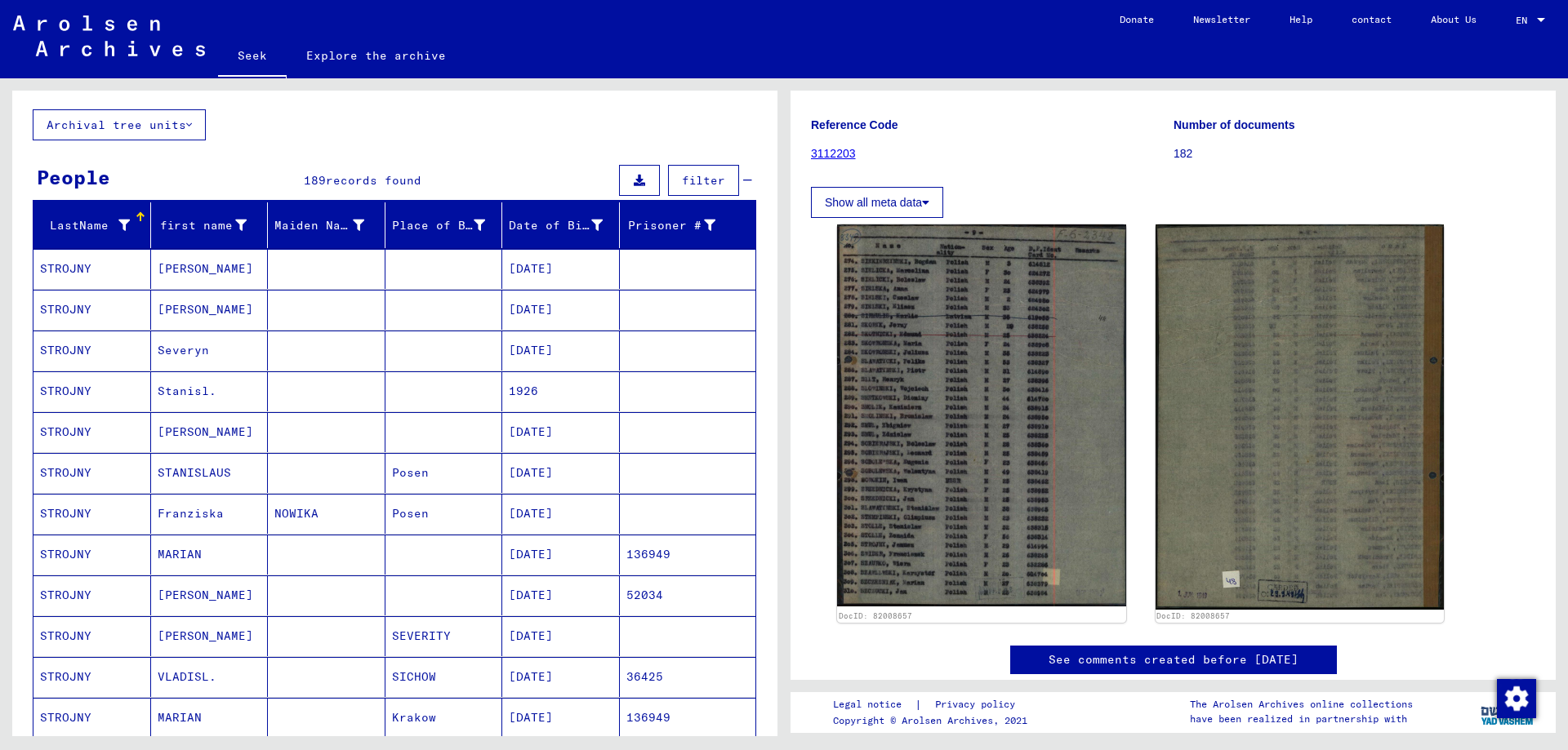
scroll to position [0, 0]
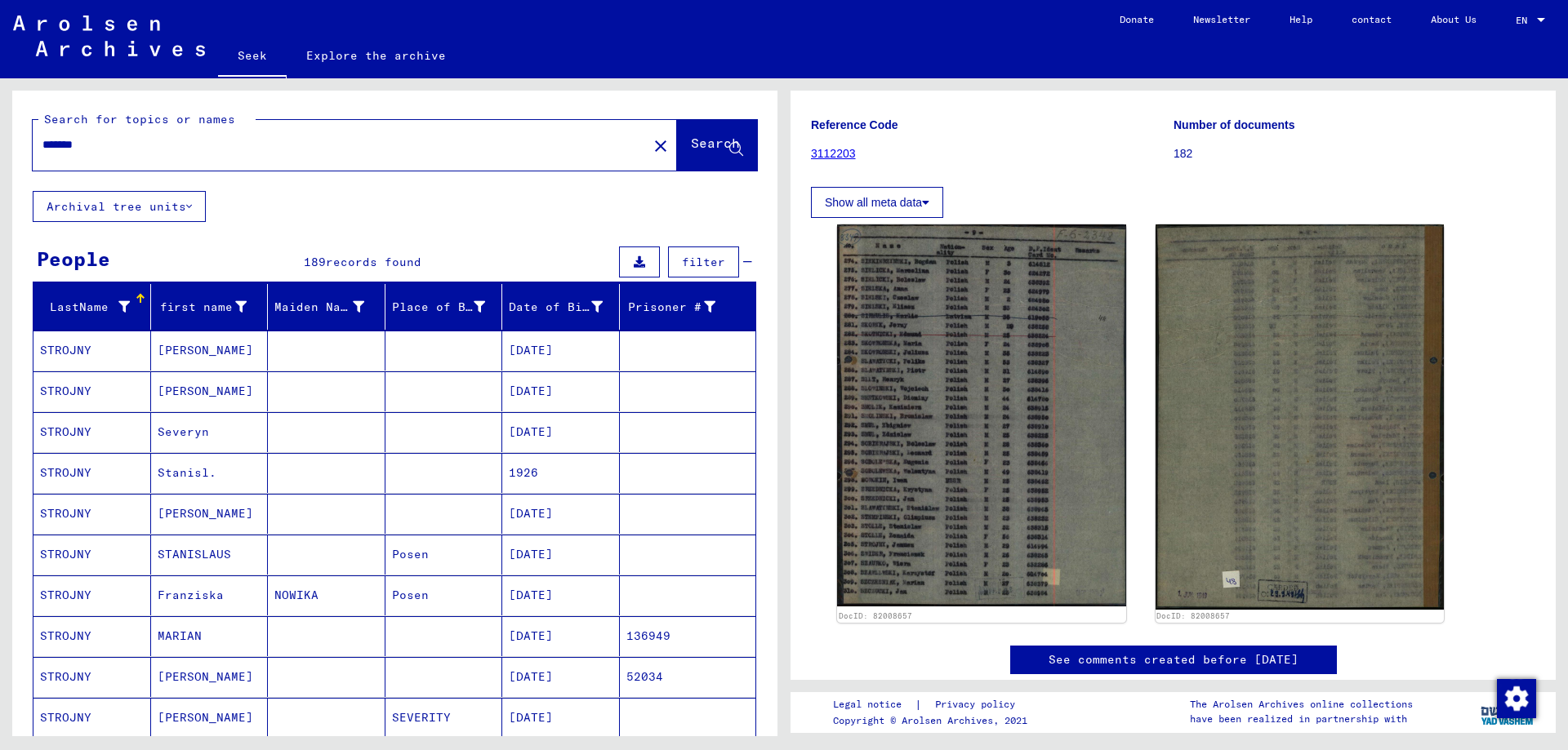
click at [146, 149] on input "*******" at bounding box center [340, 145] width 596 height 17
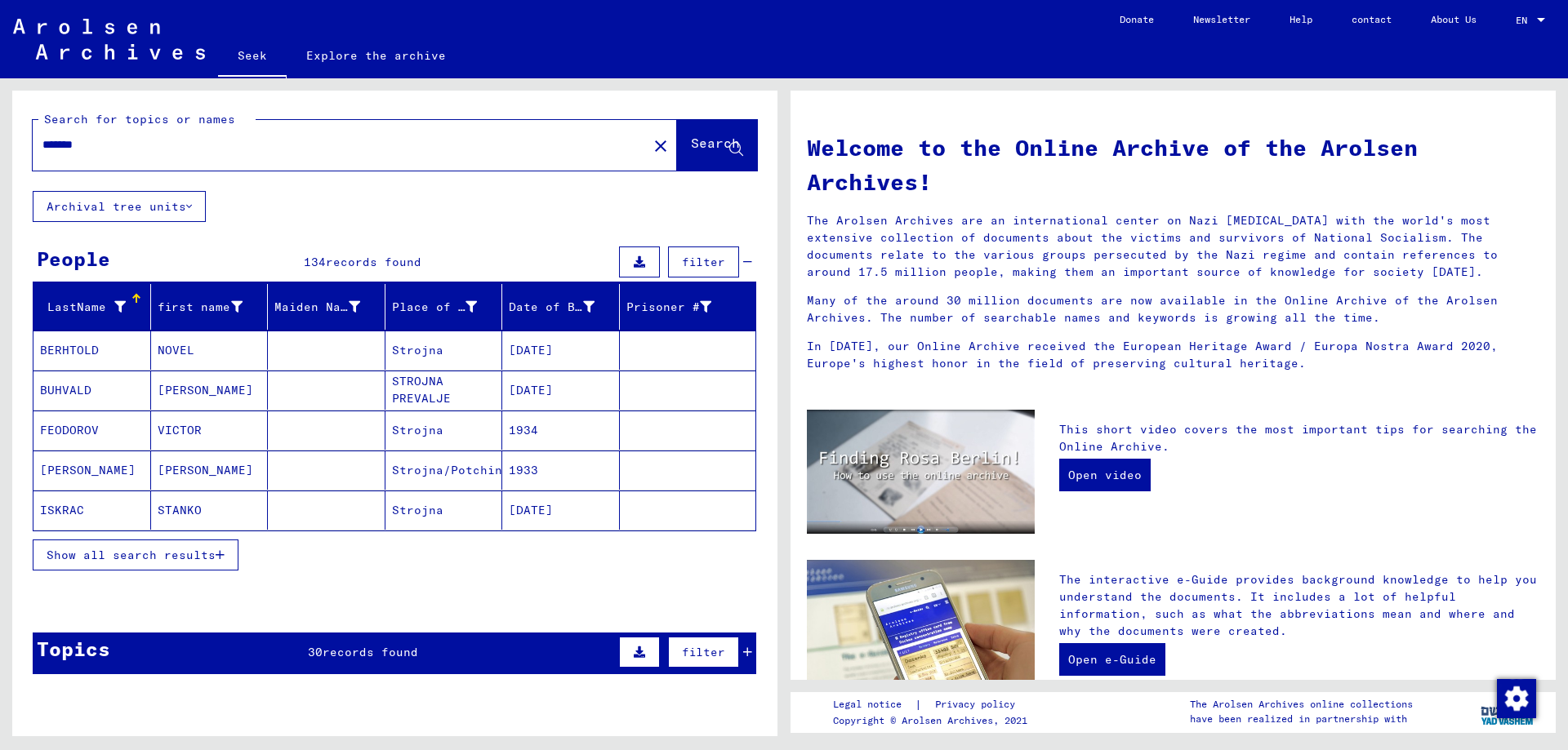
click at [178, 552] on font "Show all search results" at bounding box center [131, 555] width 169 height 15
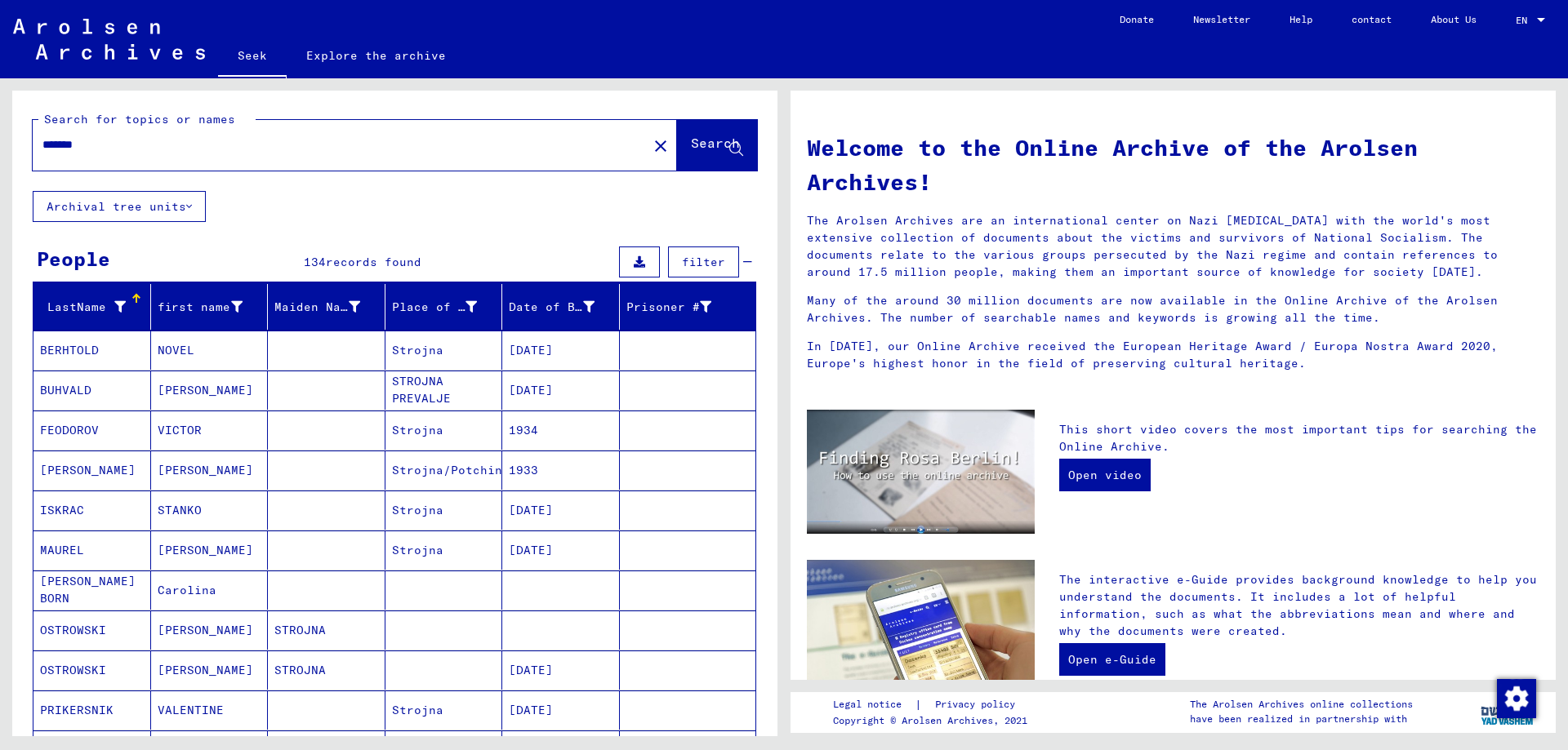
click at [164, 156] on div "*******" at bounding box center [330, 145] width 596 height 37
click at [123, 151] on input "*******" at bounding box center [334, 145] width 585 height 17
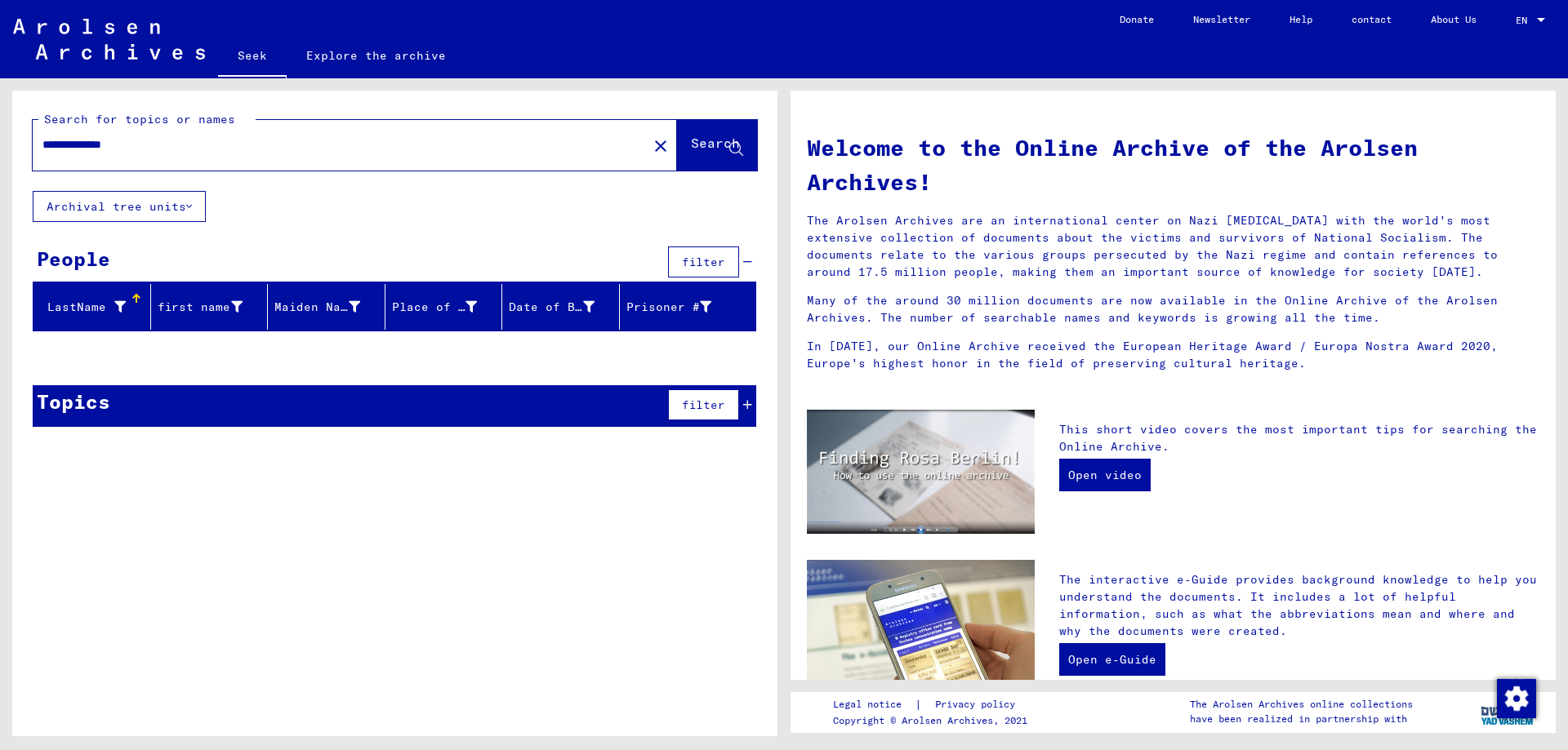
type input "**********"
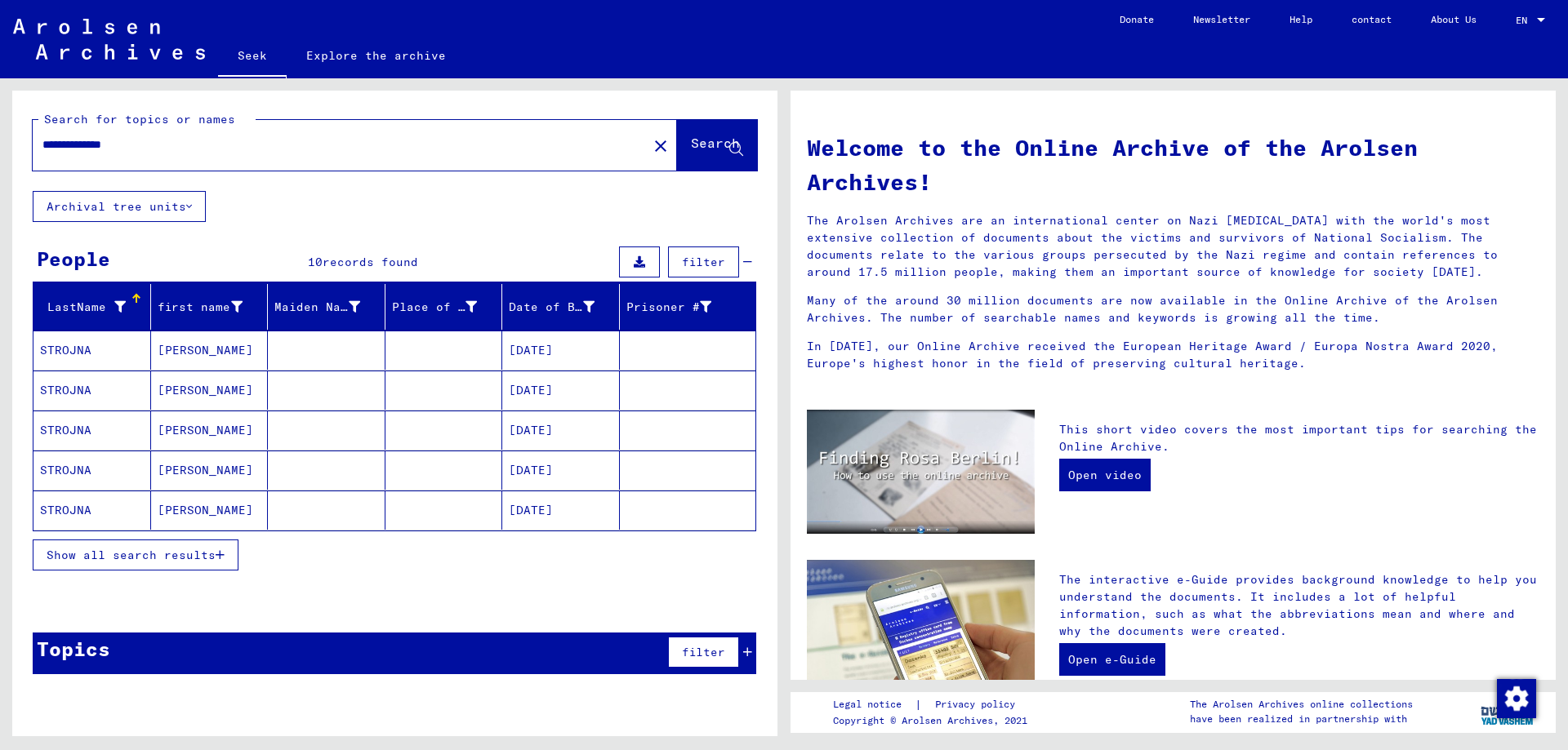
click at [150, 554] on font "Show all search results" at bounding box center [131, 555] width 169 height 15
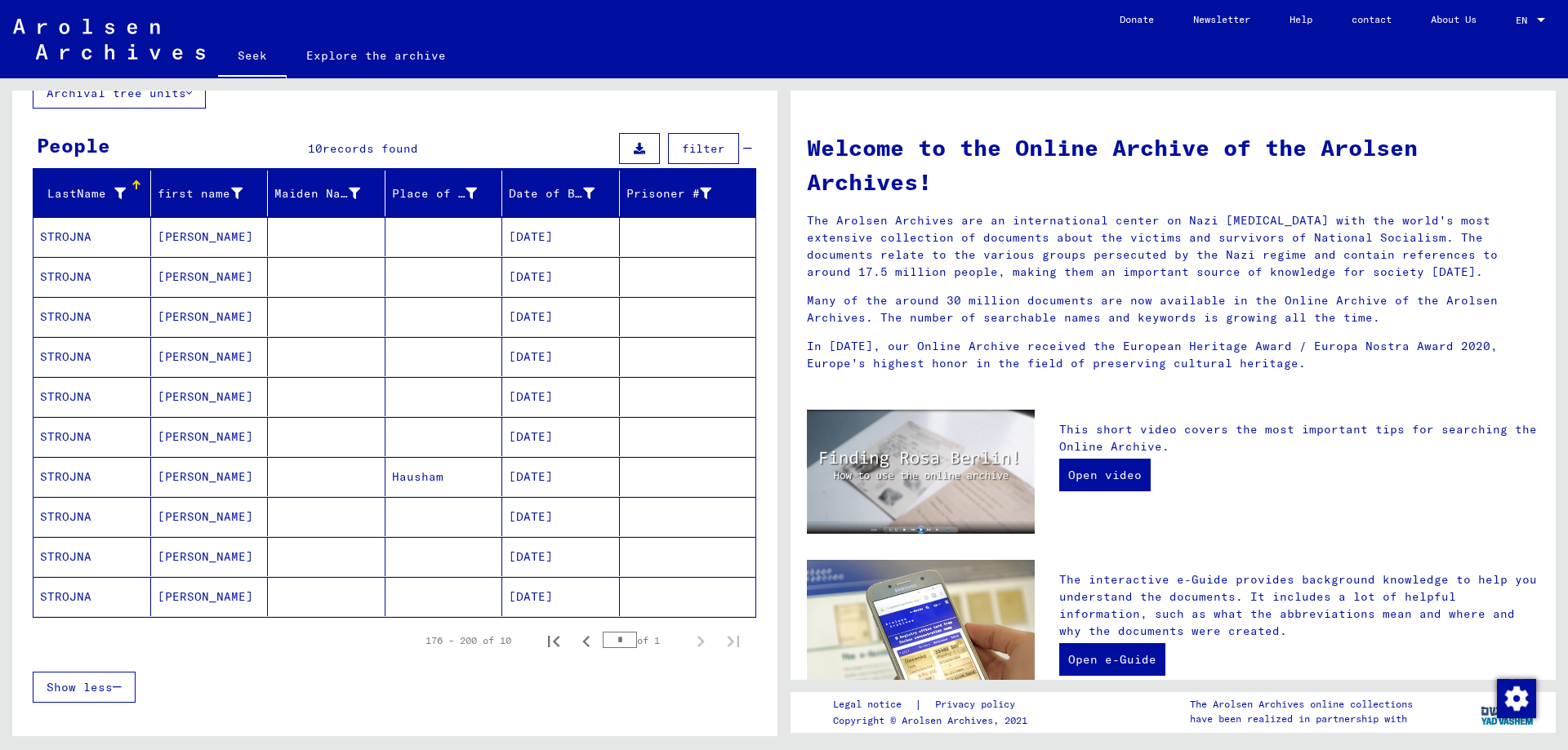
scroll to position [163, 0]
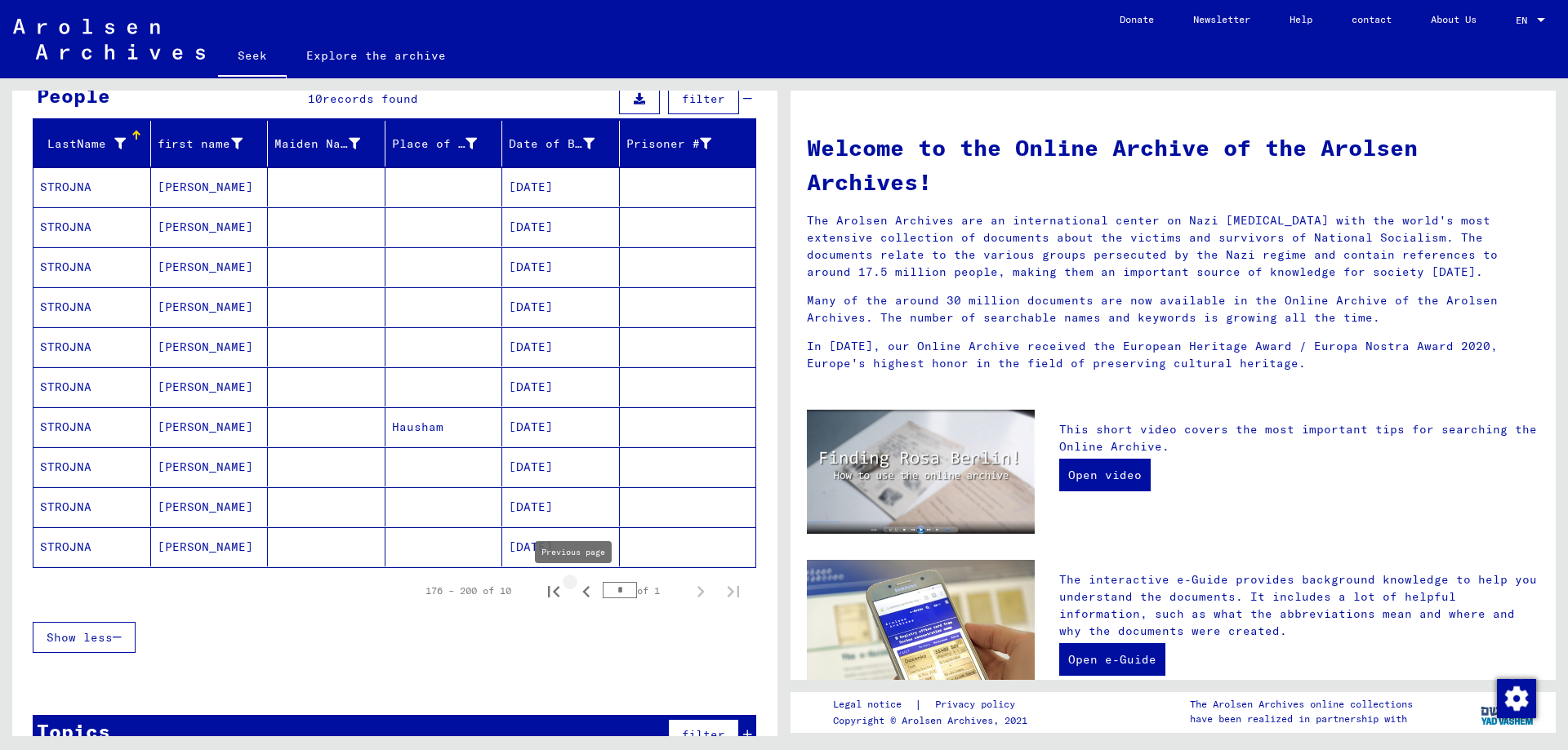
click at [577, 590] on icon "Previous page" at bounding box center [586, 592] width 23 height 23
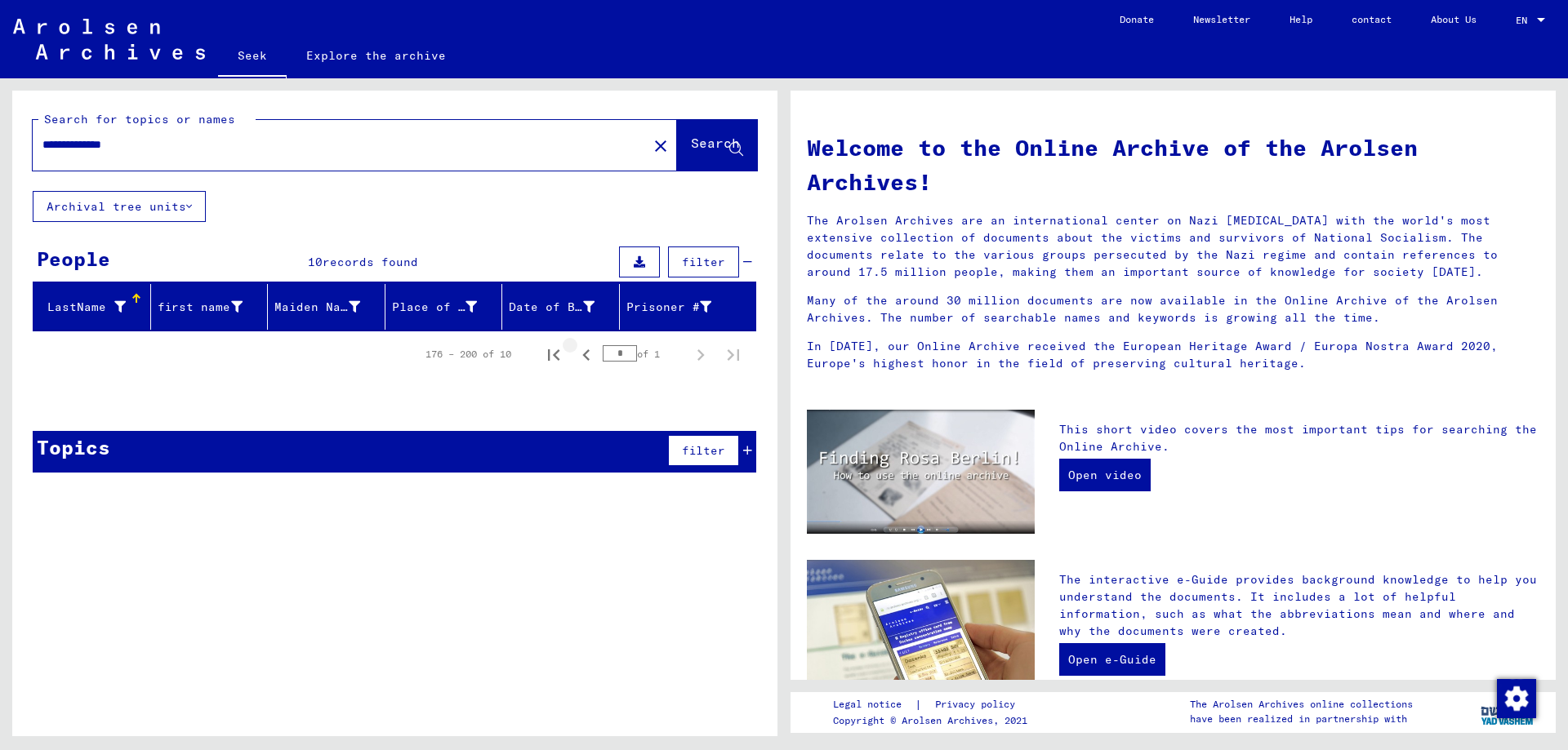
scroll to position [0, 0]
click at [581, 356] on icon "Previous page" at bounding box center [586, 356] width 23 height 23
click at [662, 350] on div "* of 1" at bounding box center [643, 354] width 82 height 16
click at [589, 356] on icon "Previous page" at bounding box center [586, 356] width 23 height 23
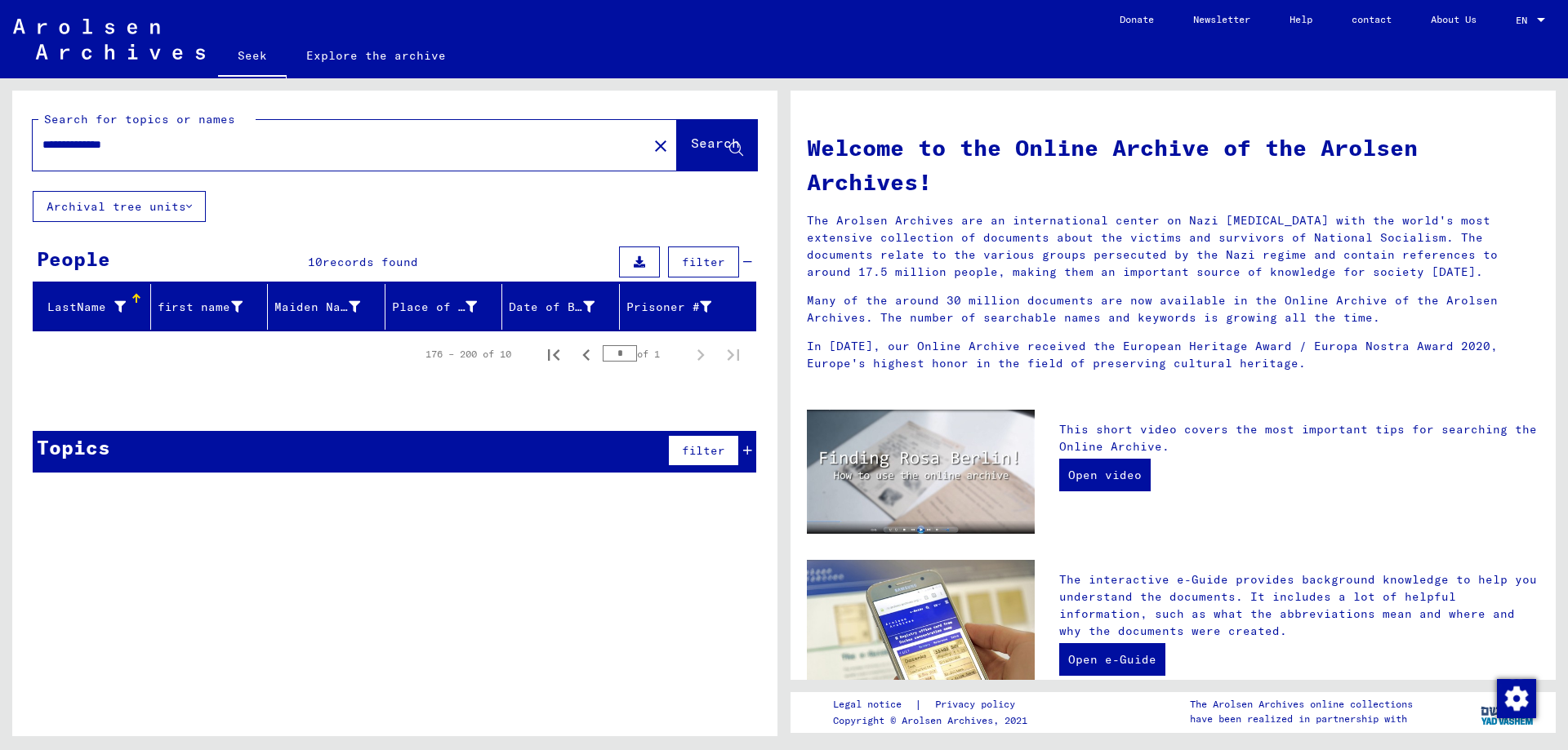
click at [589, 356] on icon "Previous page" at bounding box center [586, 356] width 23 height 23
type input "*"
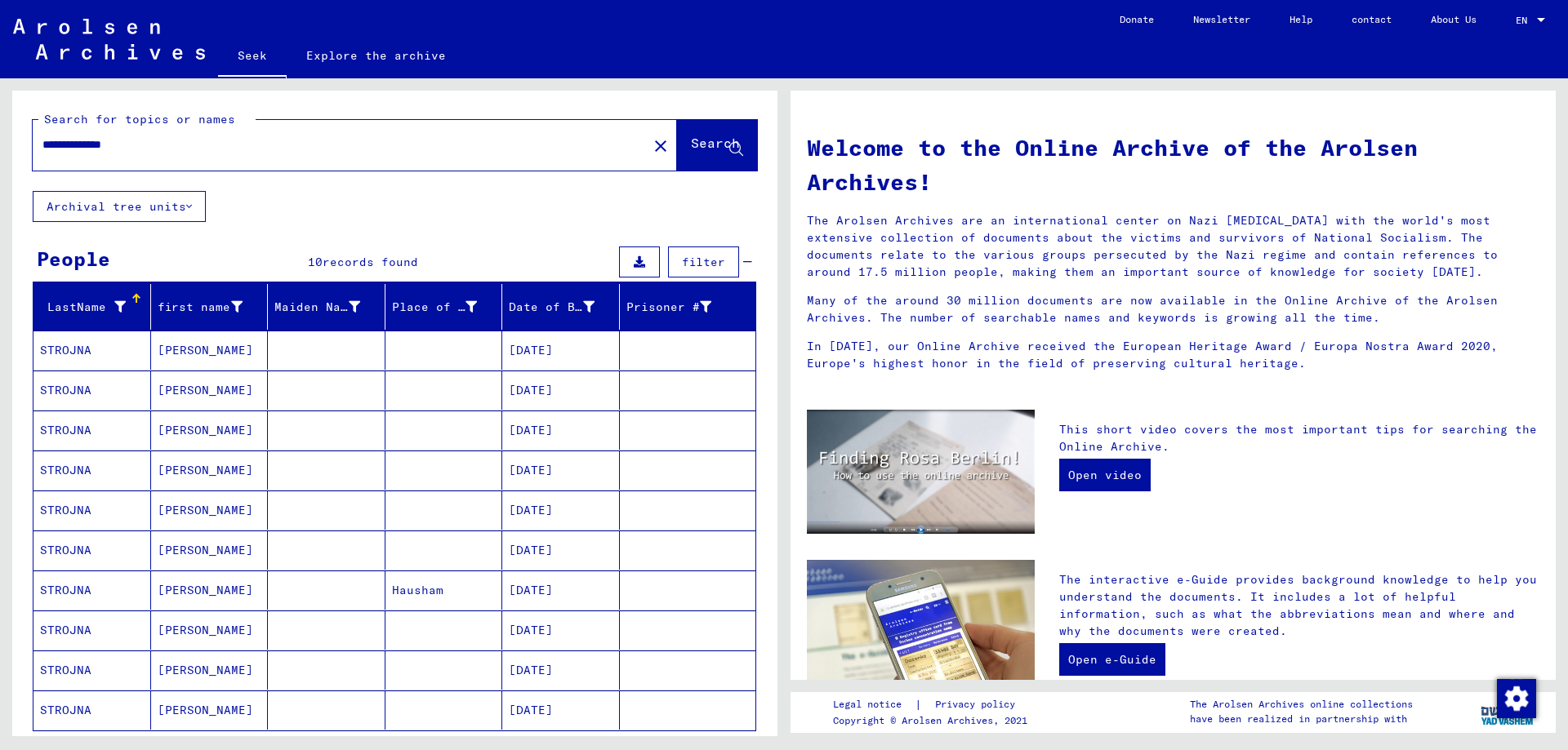
click at [176, 144] on input "**********" at bounding box center [334, 145] width 585 height 17
type input "**********"
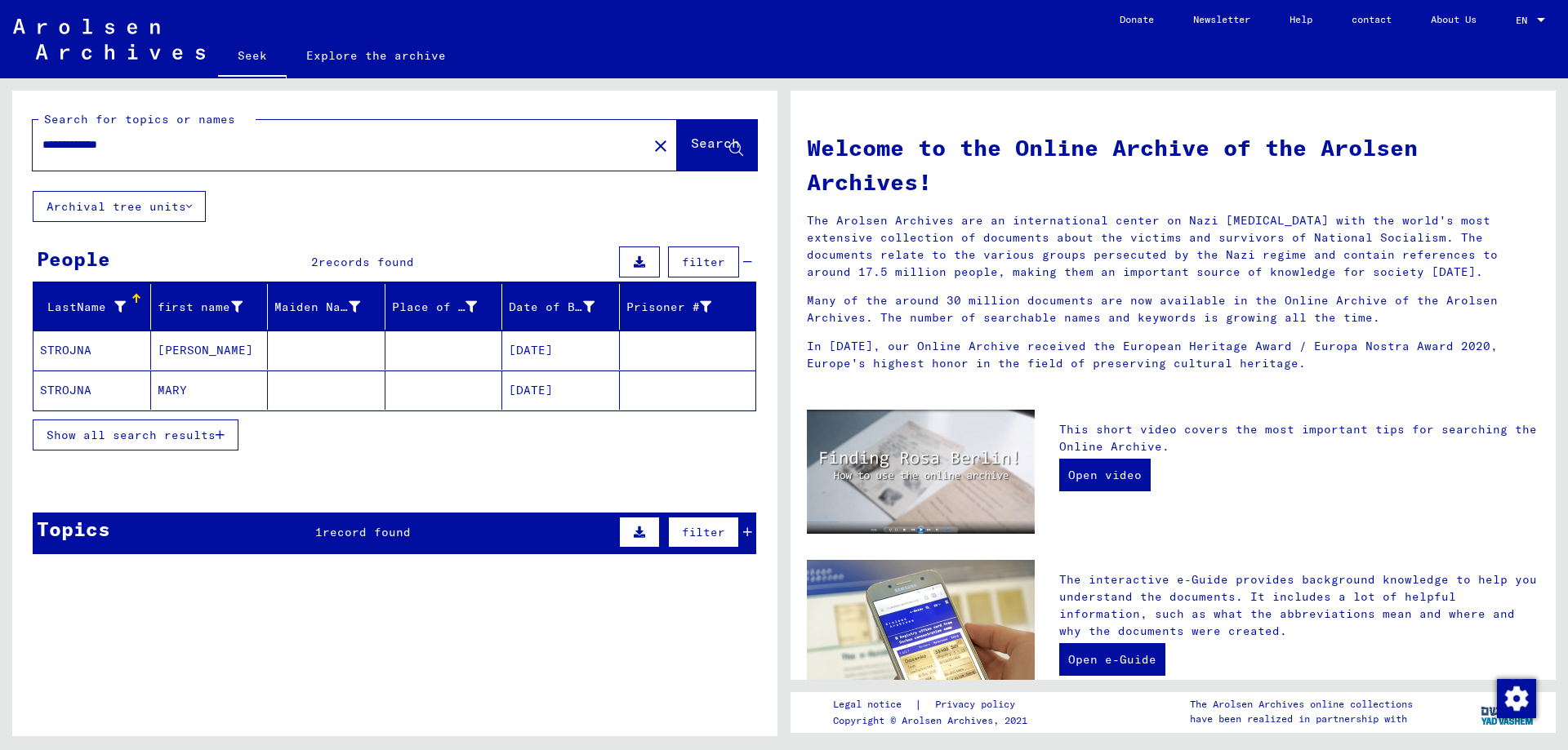
click at [155, 434] on font "Show all search results" at bounding box center [131, 435] width 169 height 15
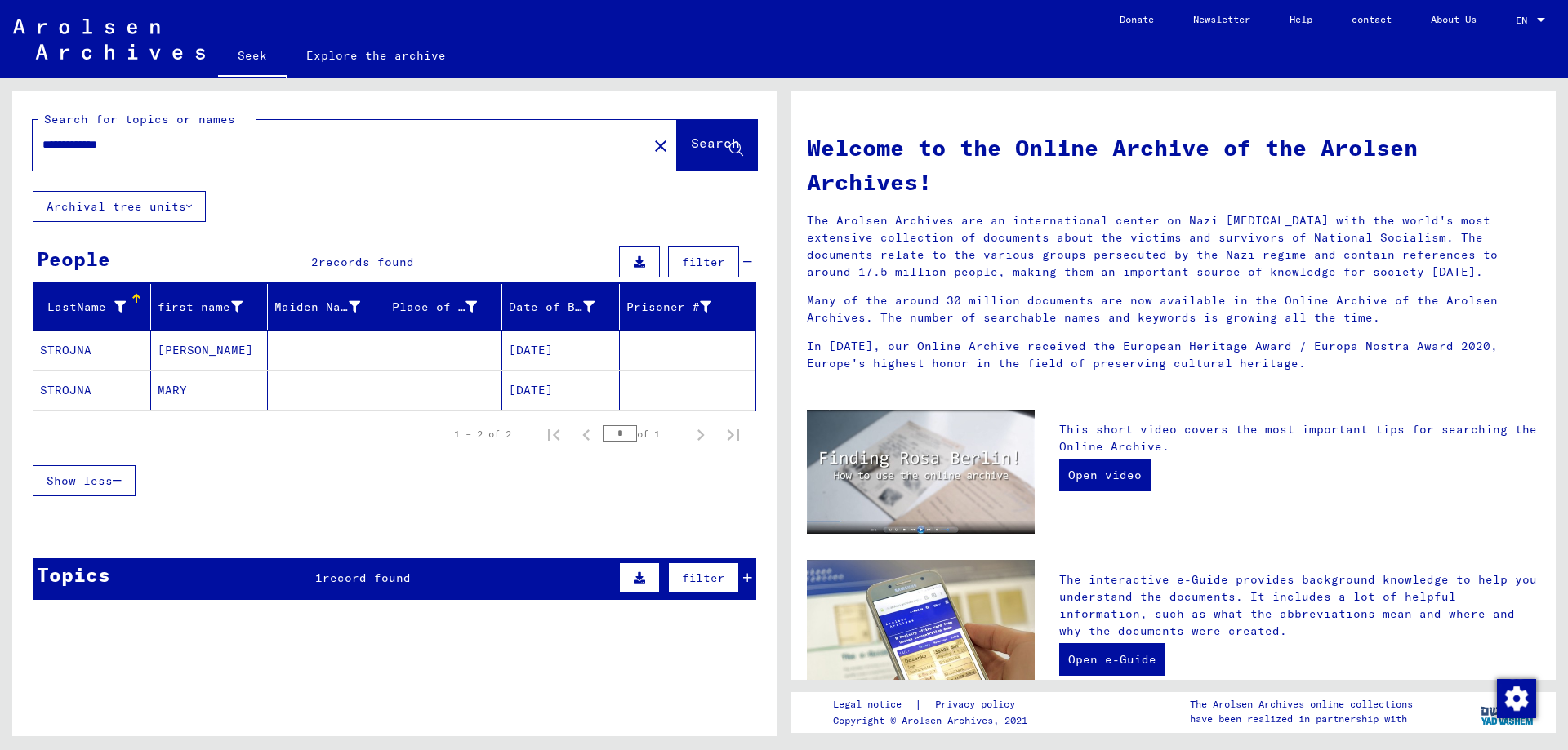
click at [79, 352] on font "STROJNA" at bounding box center [65, 350] width 51 height 15
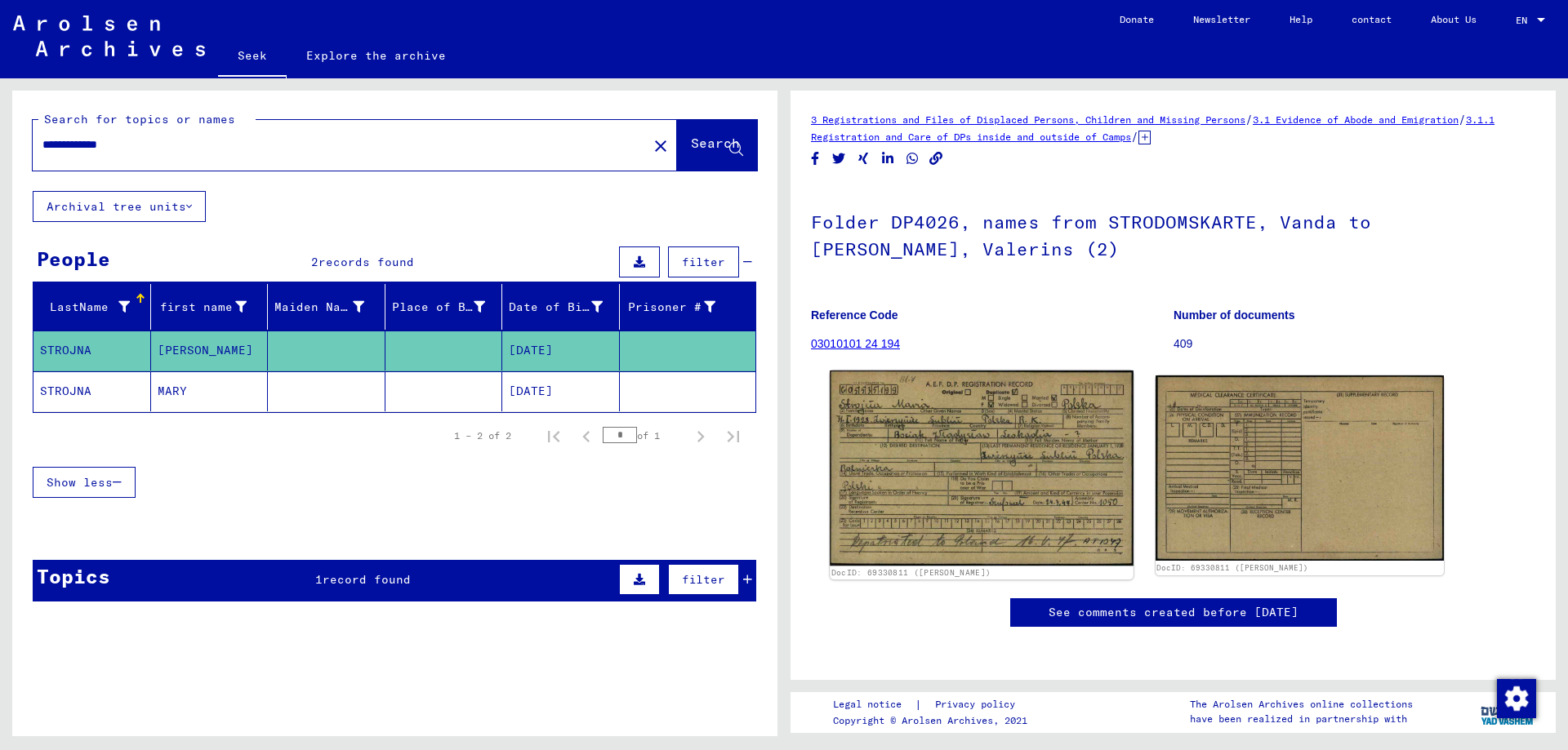
click at [955, 476] on img at bounding box center [980, 468] width 303 height 195
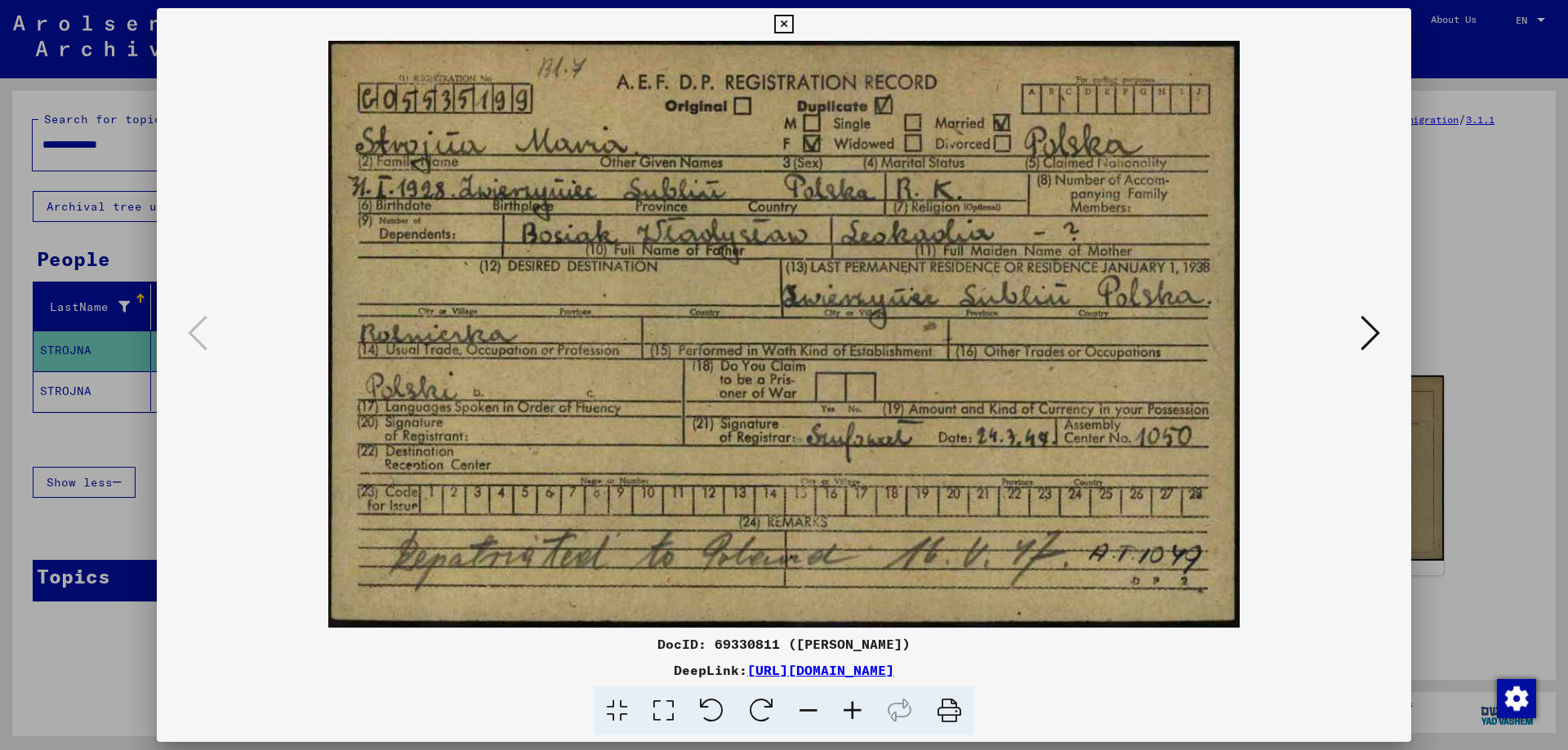
click at [1365, 334] on icon at bounding box center [1370, 333] width 19 height 39
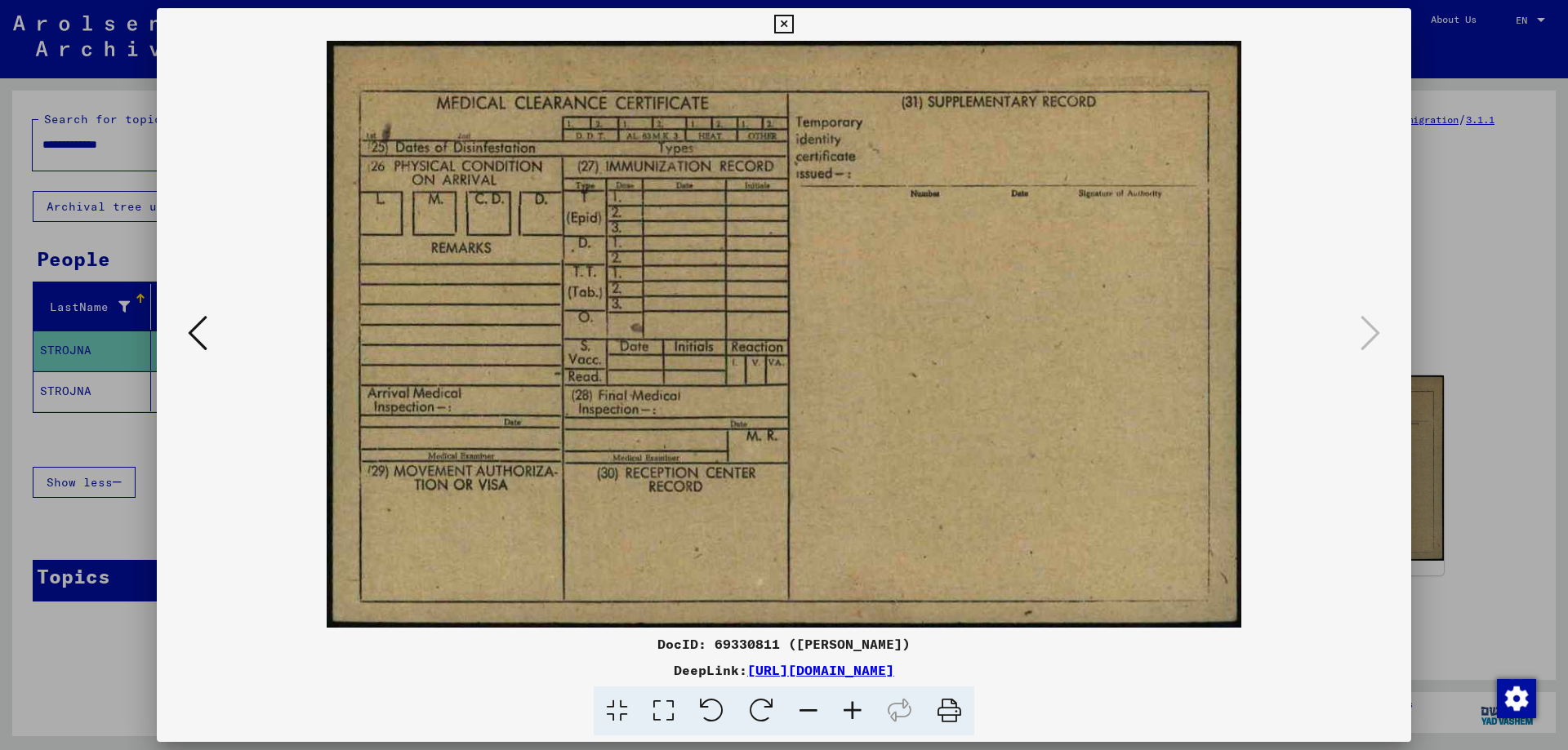
click at [786, 24] on icon at bounding box center [783, 25] width 19 height 19
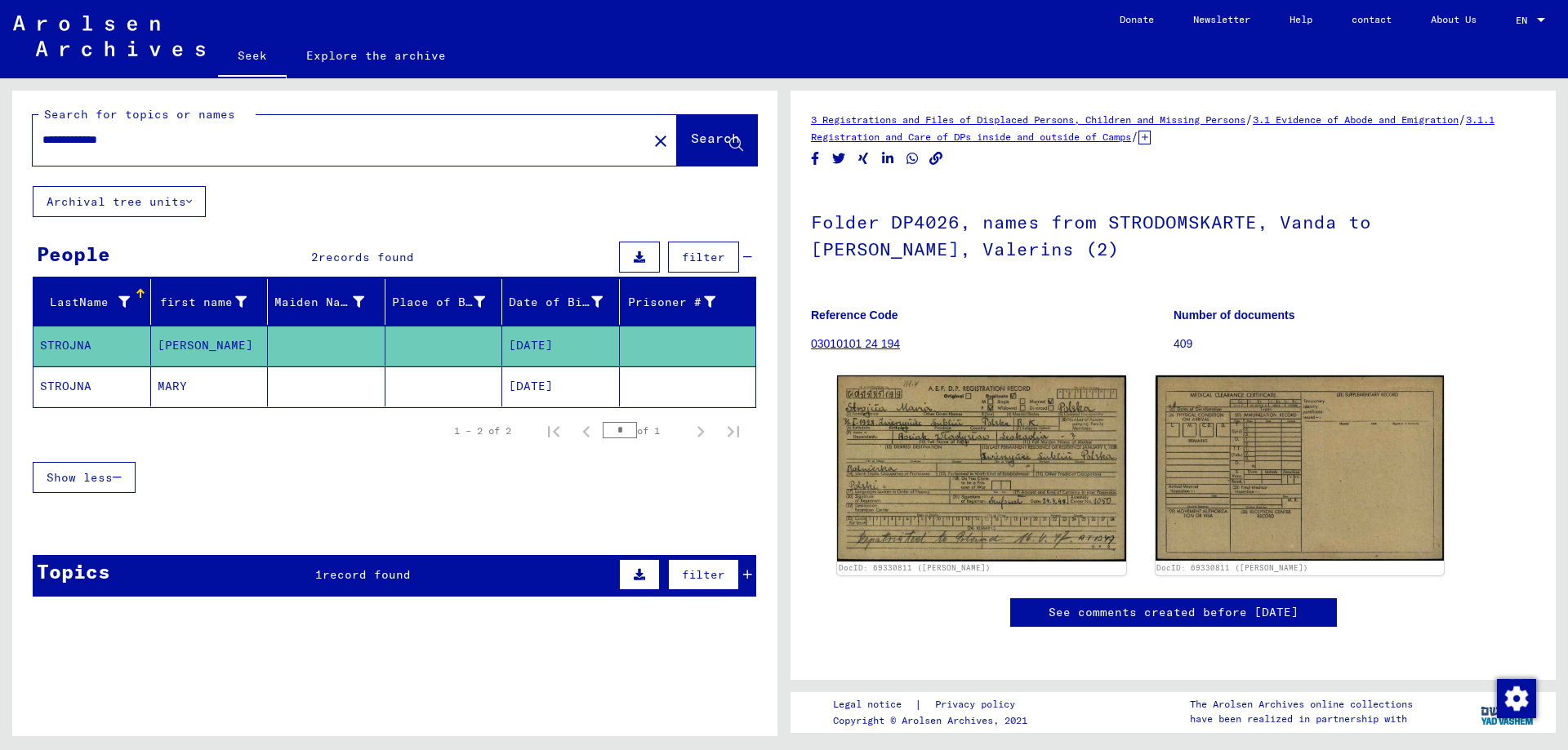
scroll to position [5, 0]
click at [90, 49] on img at bounding box center [109, 36] width 191 height 41
